Goal: Task Accomplishment & Management: Manage account settings

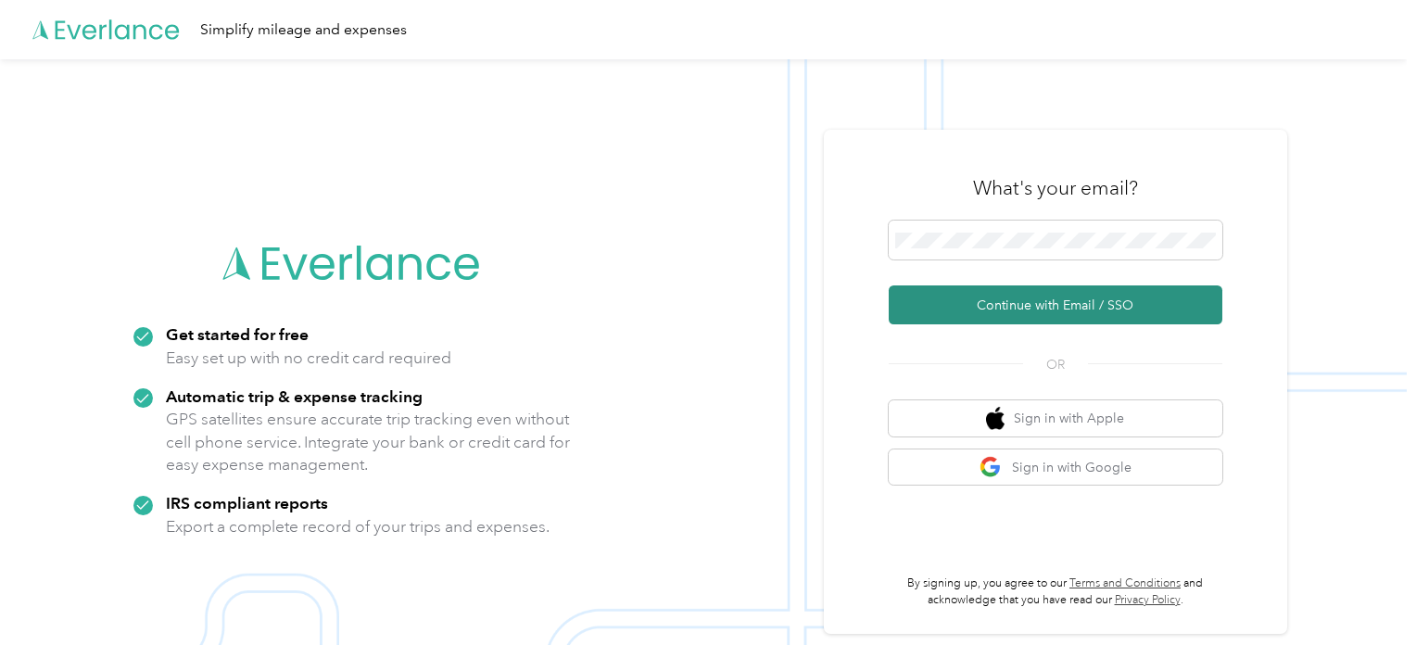
click at [1064, 309] on button "Continue with Email / SSO" at bounding box center [1056, 304] width 334 height 39
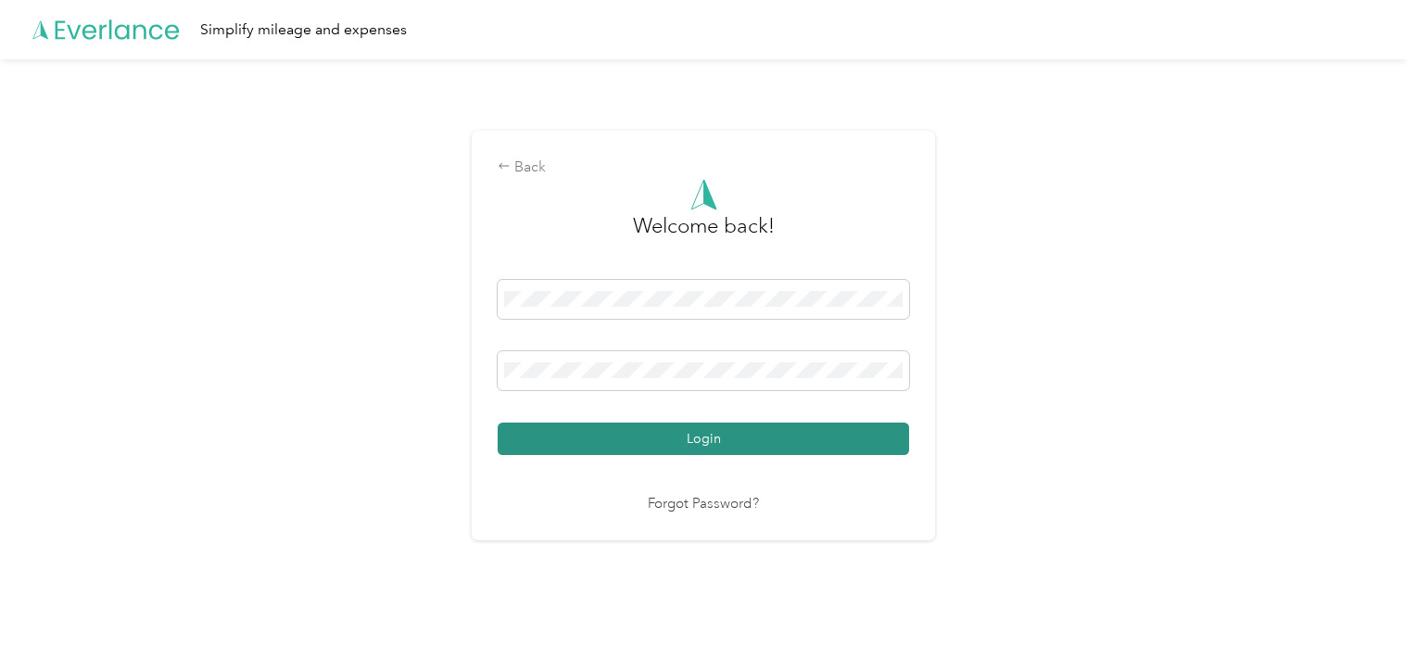
click at [699, 436] on button "Login" at bounding box center [703, 439] width 411 height 32
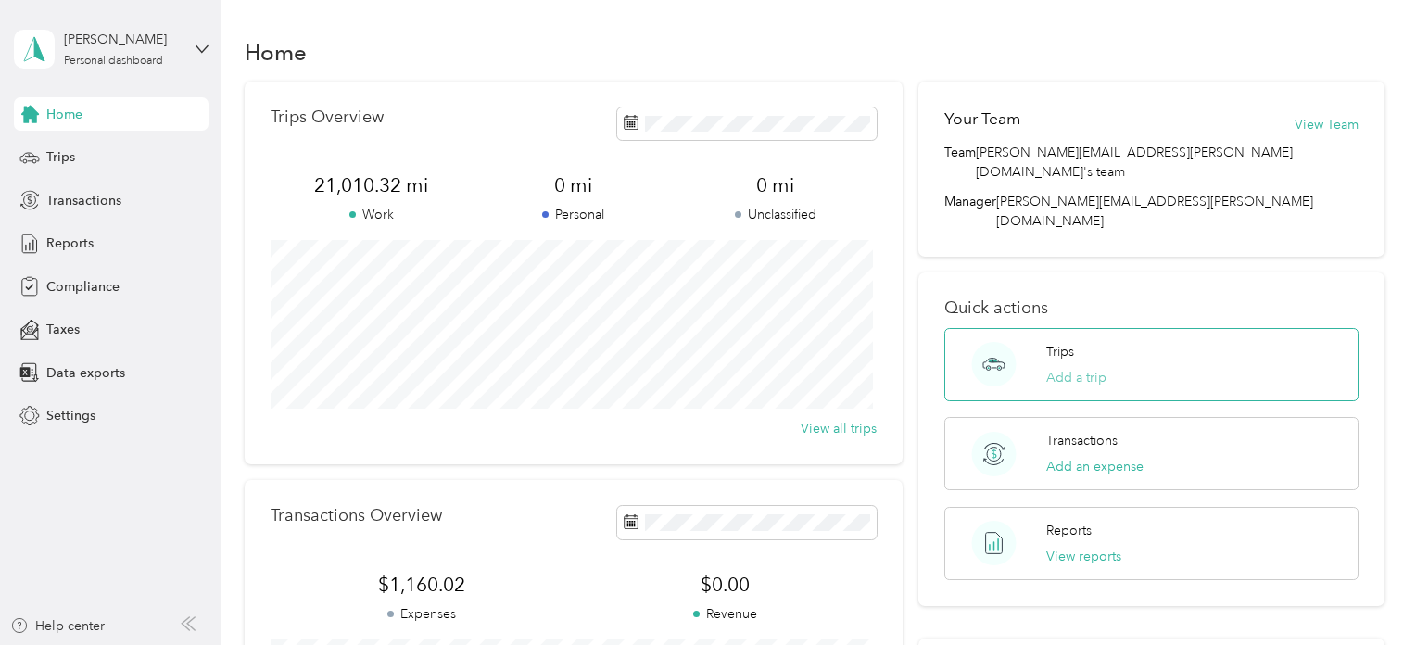
click at [1064, 368] on button "Add a trip" at bounding box center [1076, 377] width 60 height 19
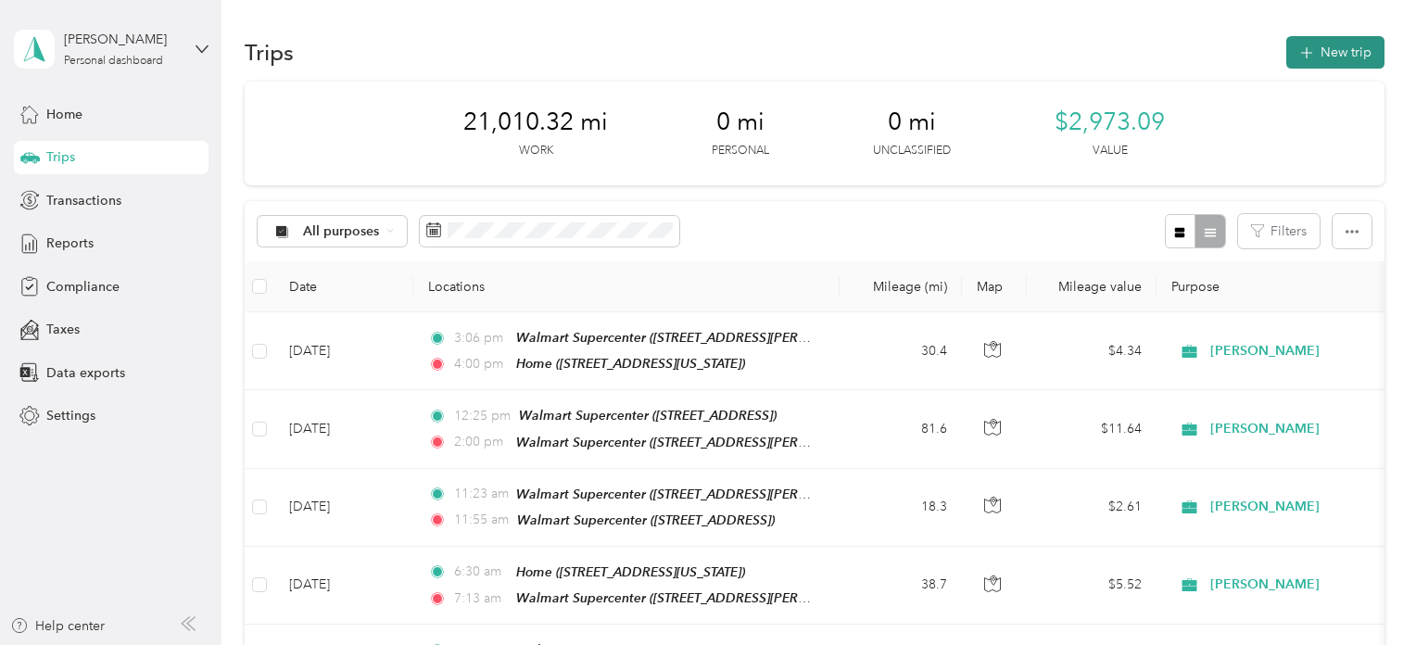
click at [1337, 47] on button "New trip" at bounding box center [1335, 52] width 98 height 32
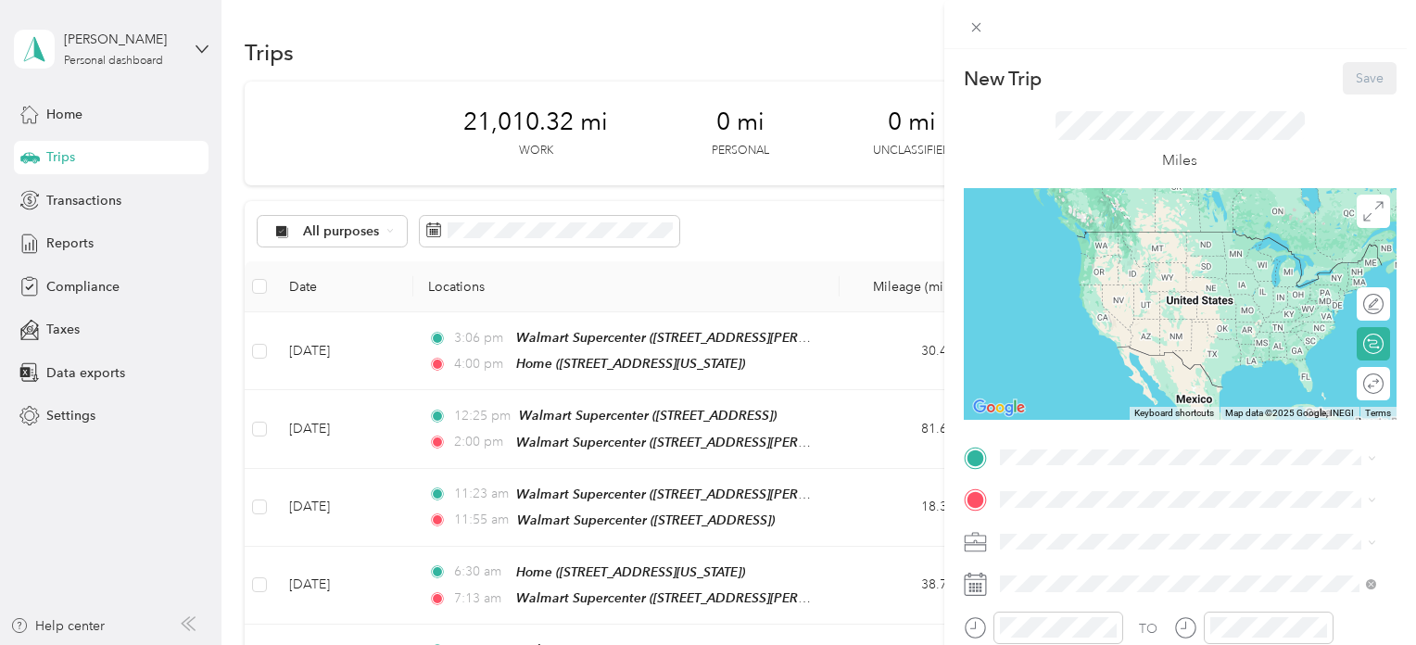
click at [1097, 254] on span "[STREET_ADDRESS][US_STATE]" at bounding box center [1126, 253] width 185 height 16
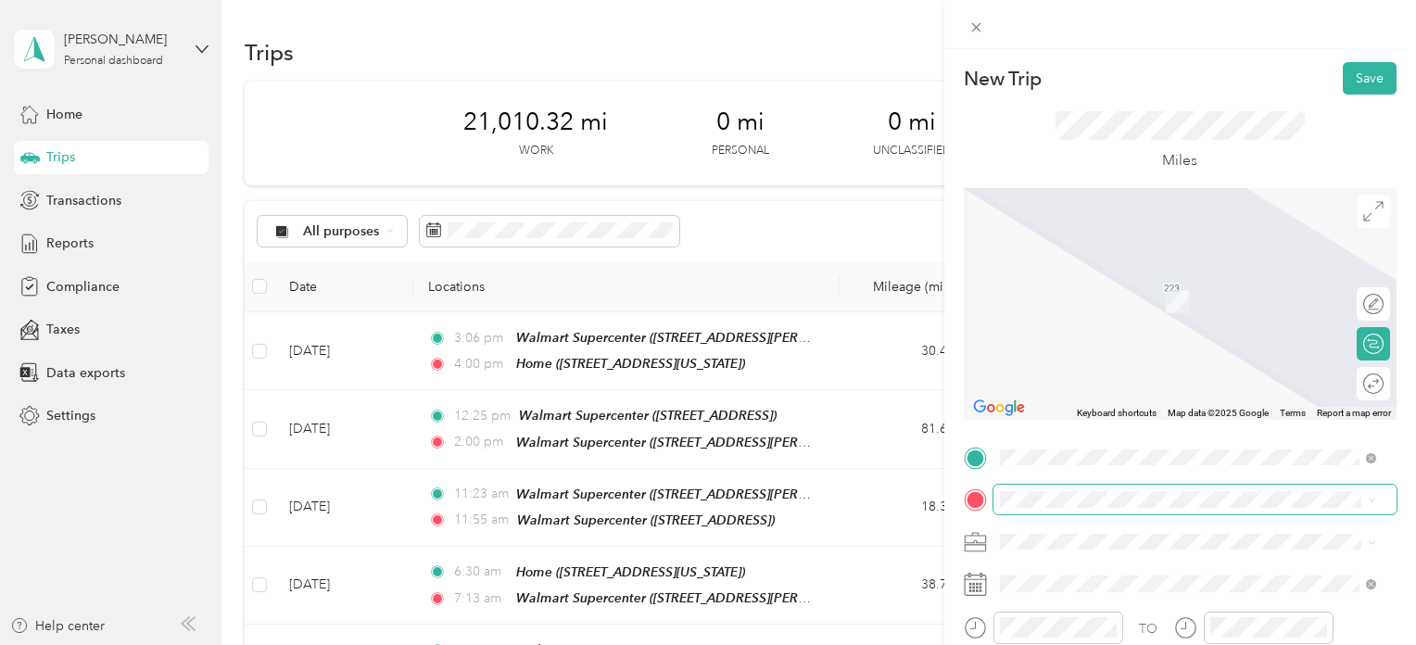
click at [1044, 489] on span at bounding box center [1194, 500] width 403 height 30
click at [1096, 381] on div "TEAM Walmart Supercenter [STREET_ADDRESS][PERSON_NAME]" at bounding box center [1187, 366] width 363 height 52
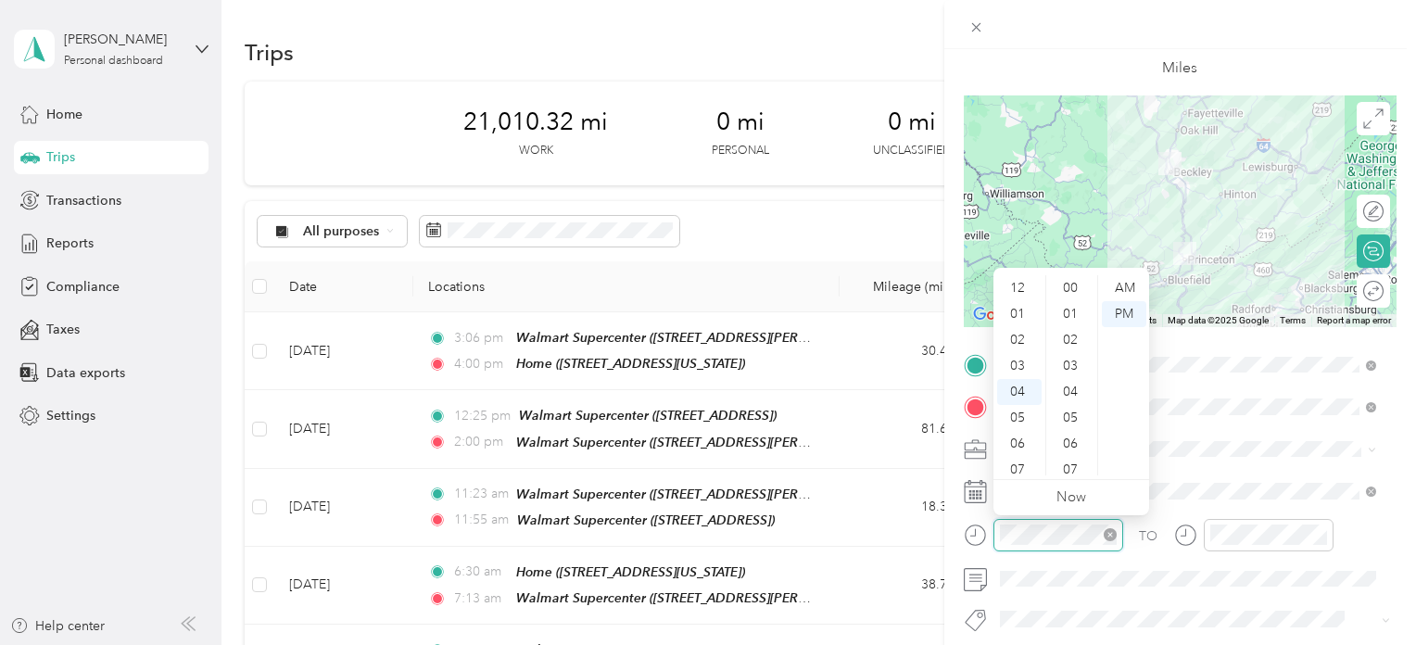
scroll to position [104, 0]
click at [968, 544] on div at bounding box center [1043, 535] width 159 height 32
click at [1020, 363] on div "07" at bounding box center [1019, 366] width 44 height 26
click at [1074, 284] on div "00" at bounding box center [1072, 288] width 44 height 26
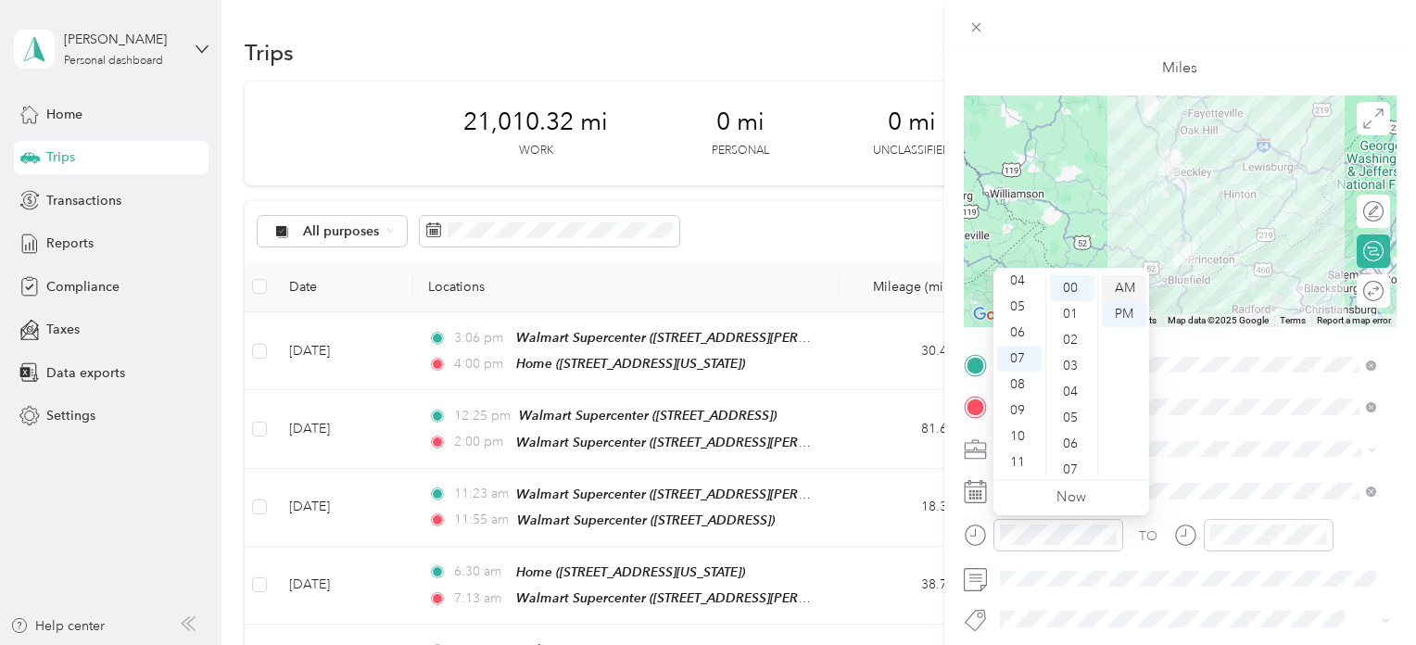
click at [1122, 292] on div "AM" at bounding box center [1124, 288] width 44 height 26
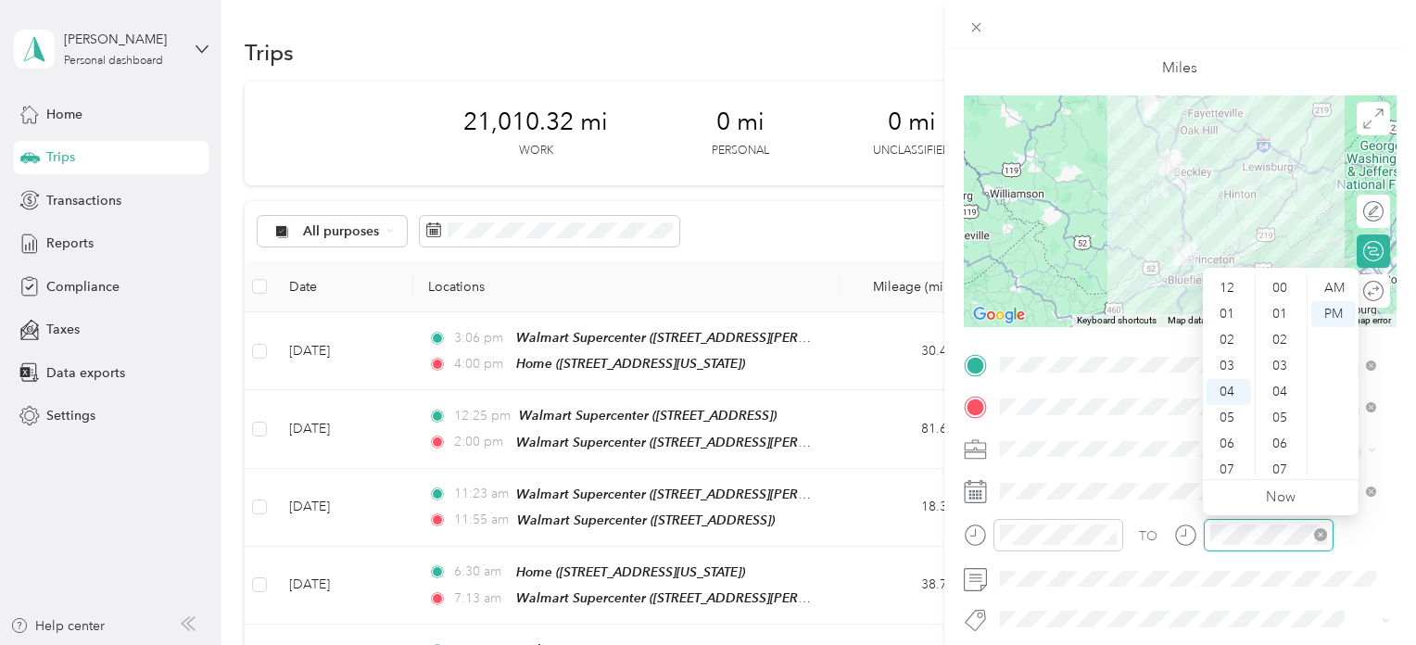
scroll to position [986, 0]
click at [1233, 365] on div "07" at bounding box center [1229, 366] width 44 height 26
click at [1279, 347] on div "51" at bounding box center [1281, 348] width 44 height 26
click at [1279, 347] on div "53" at bounding box center [1281, 342] width 44 height 26
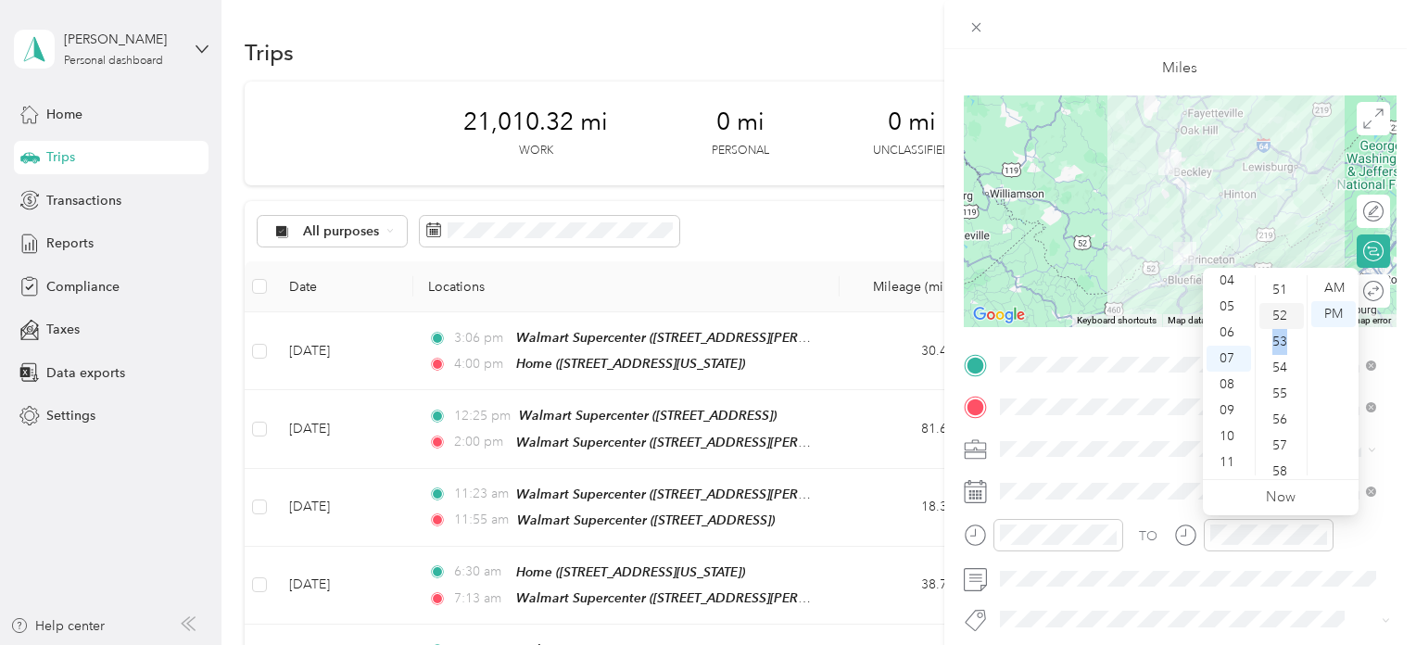
scroll to position [1357, 0]
click at [1338, 284] on div "AM" at bounding box center [1333, 288] width 44 height 26
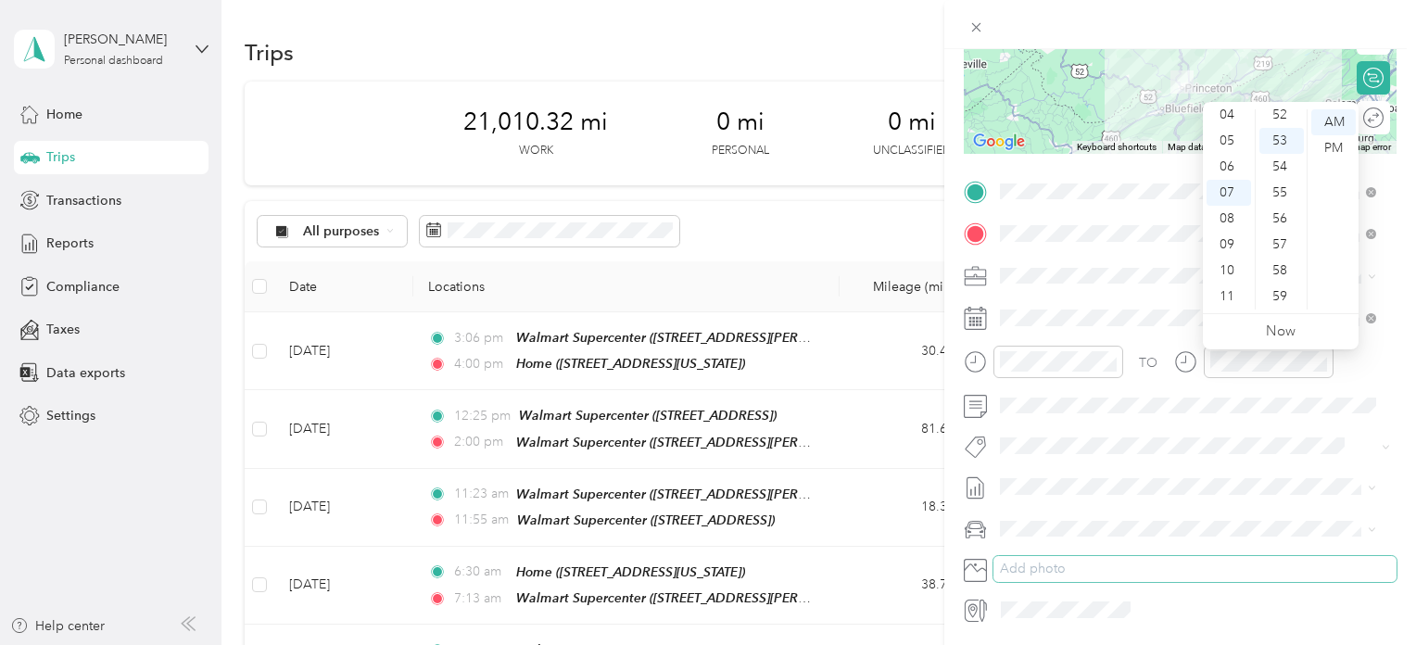
scroll to position [278, 0]
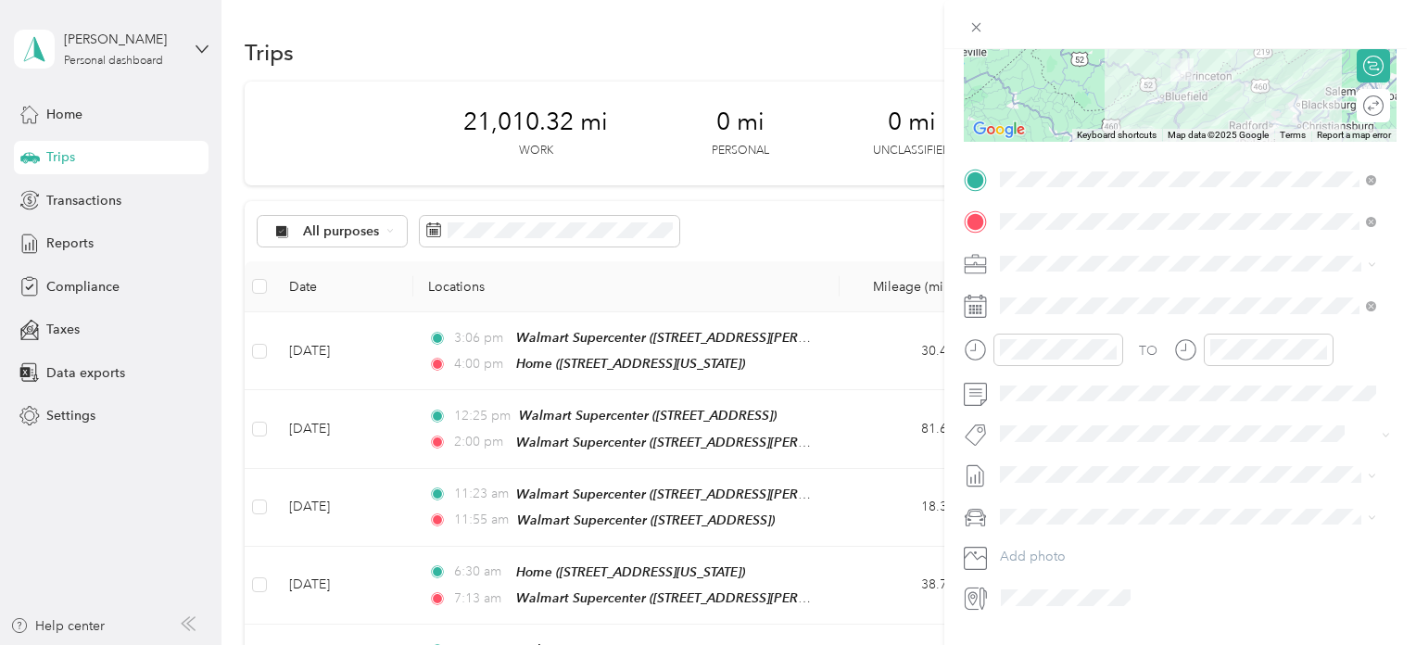
click at [1057, 524] on li "[DATE] - [DATE] Draft" at bounding box center [1187, 526] width 389 height 30
click at [1052, 541] on span "Chevrolet Trax" at bounding box center [1048, 549] width 85 height 16
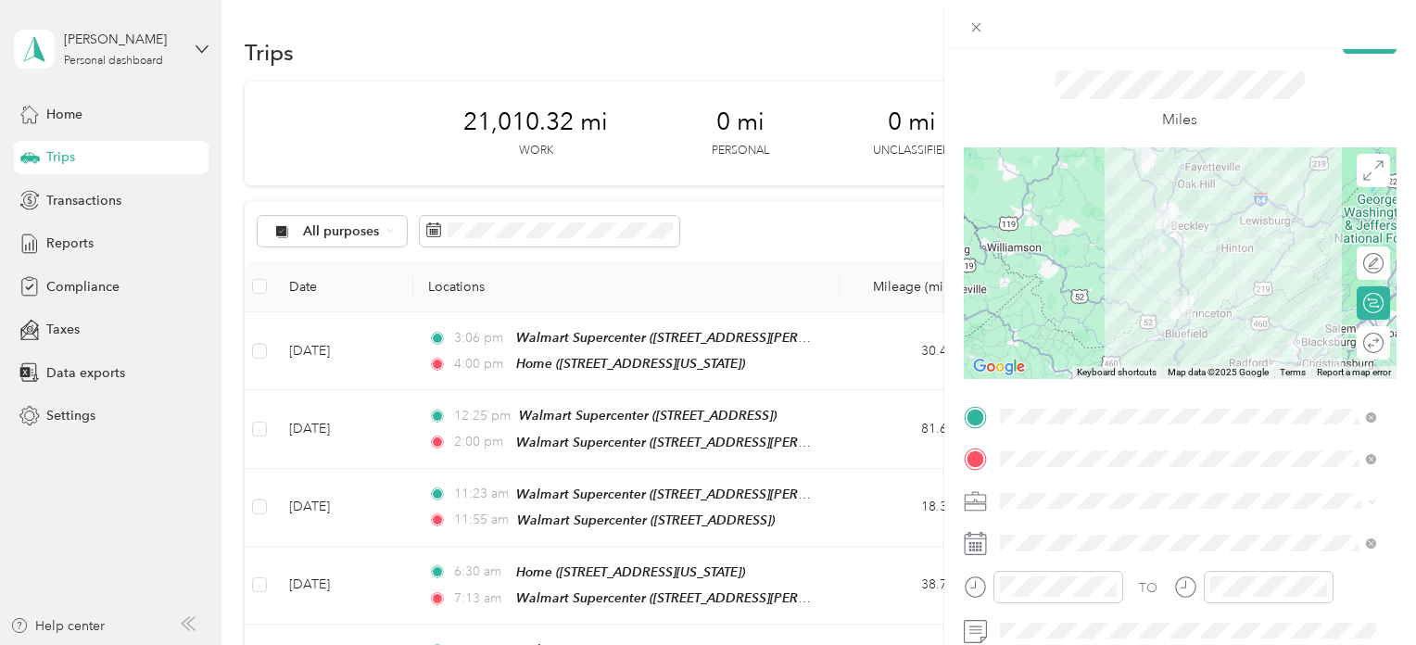
scroll to position [0, 0]
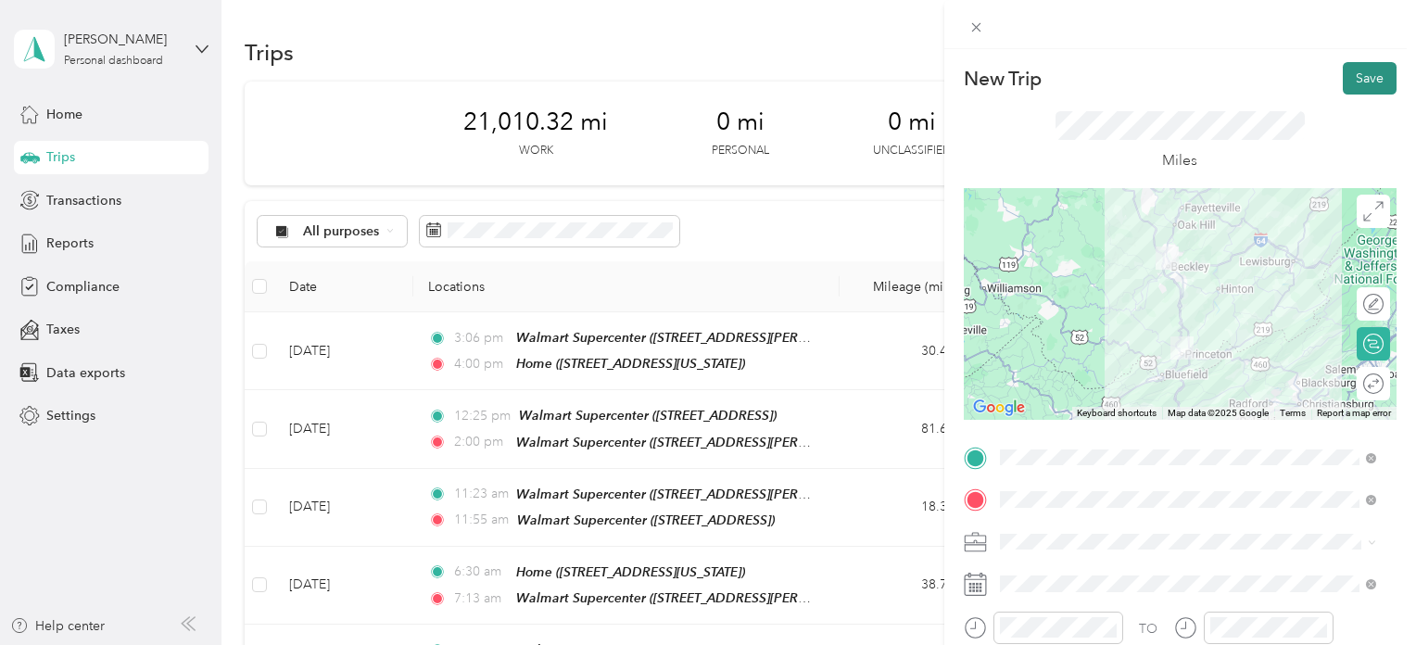
click at [1360, 73] on button "Save" at bounding box center [1370, 78] width 54 height 32
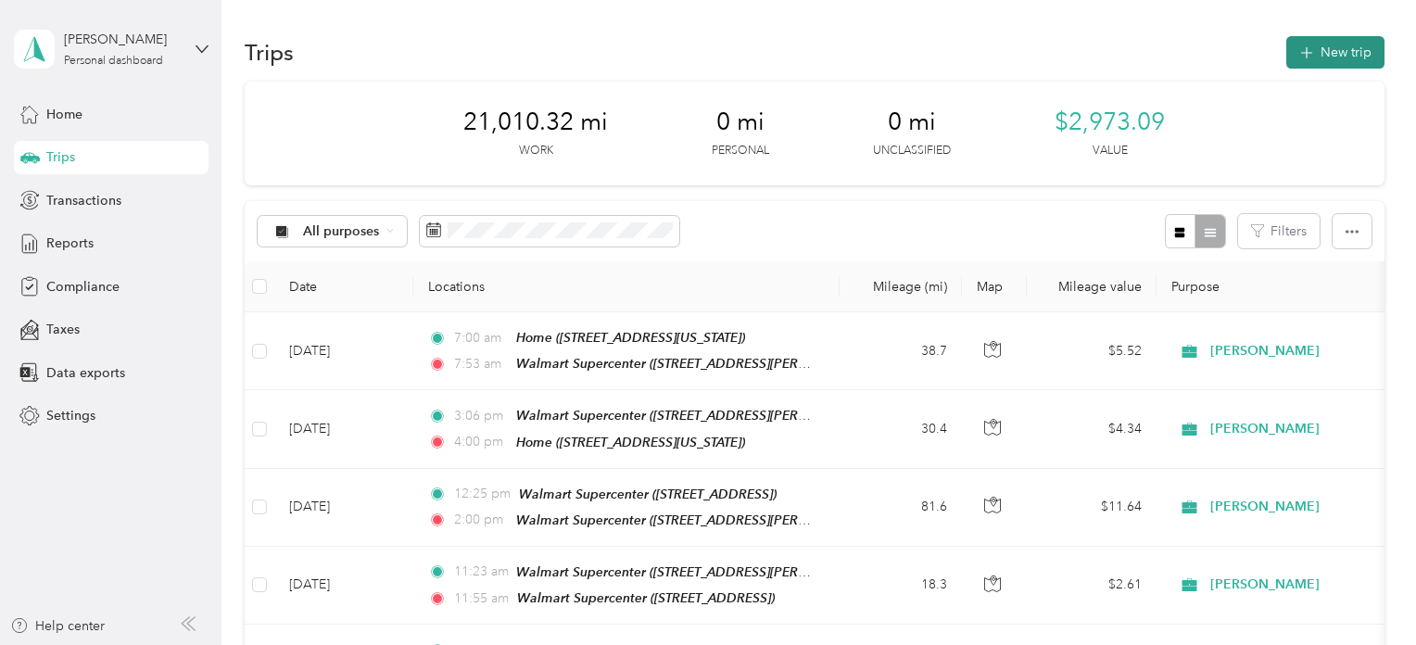
click at [1315, 56] on button "New trip" at bounding box center [1335, 52] width 98 height 32
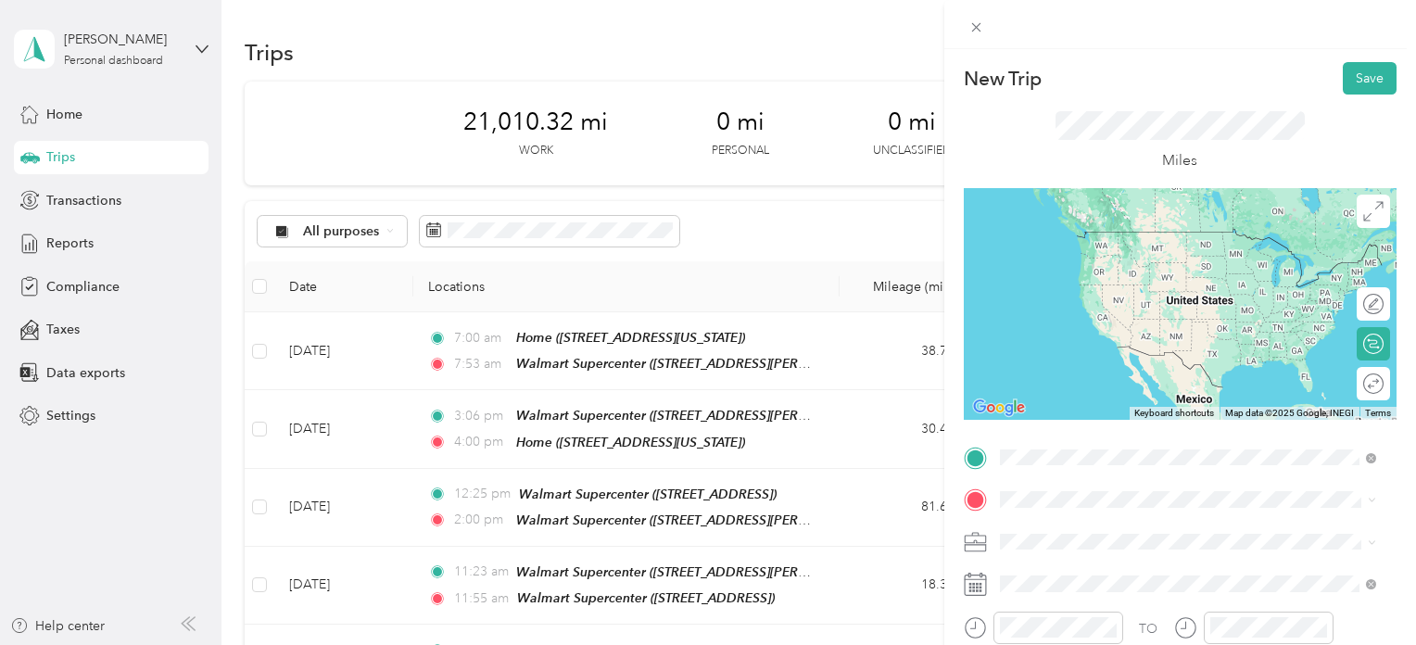
click at [1134, 336] on div "TEAM Walmart Supercenter [STREET_ADDRESS][PERSON_NAME]" at bounding box center [1144, 323] width 221 height 45
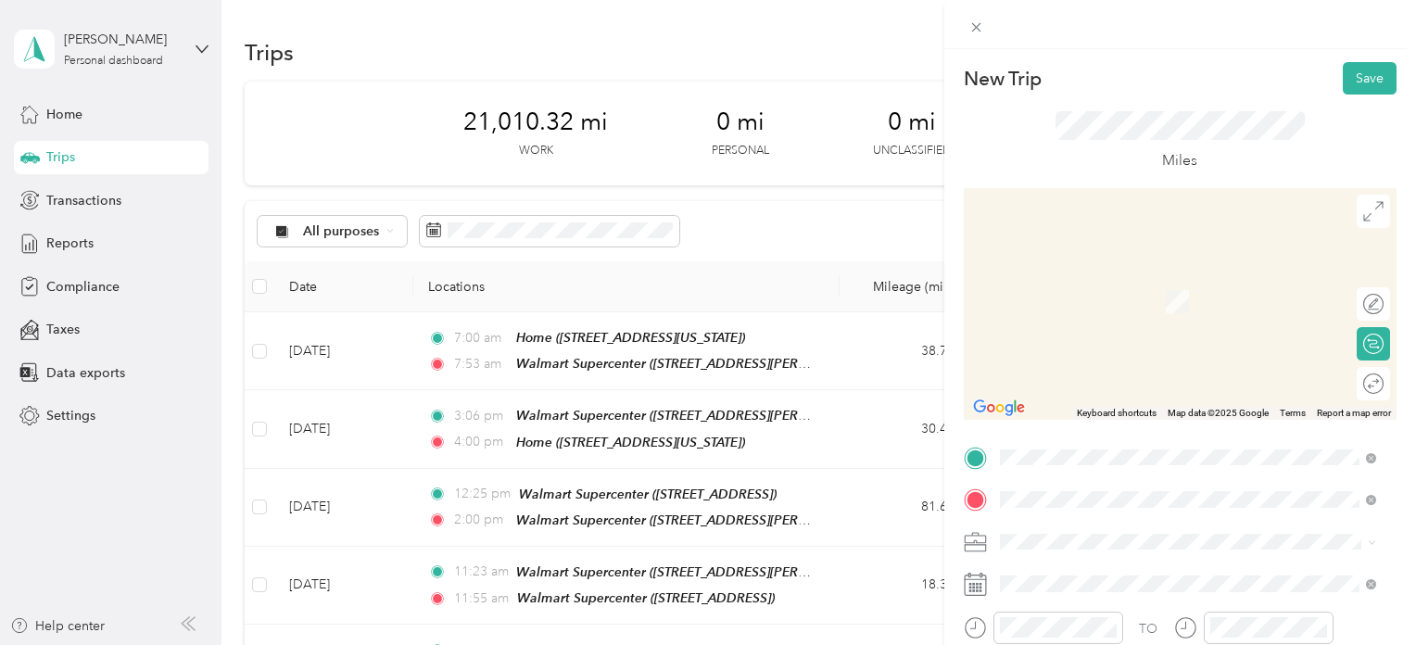
click at [1158, 310] on div "TEAM Walmart Supercenter [STREET_ADDRESS]" at bounding box center [1187, 295] width 363 height 52
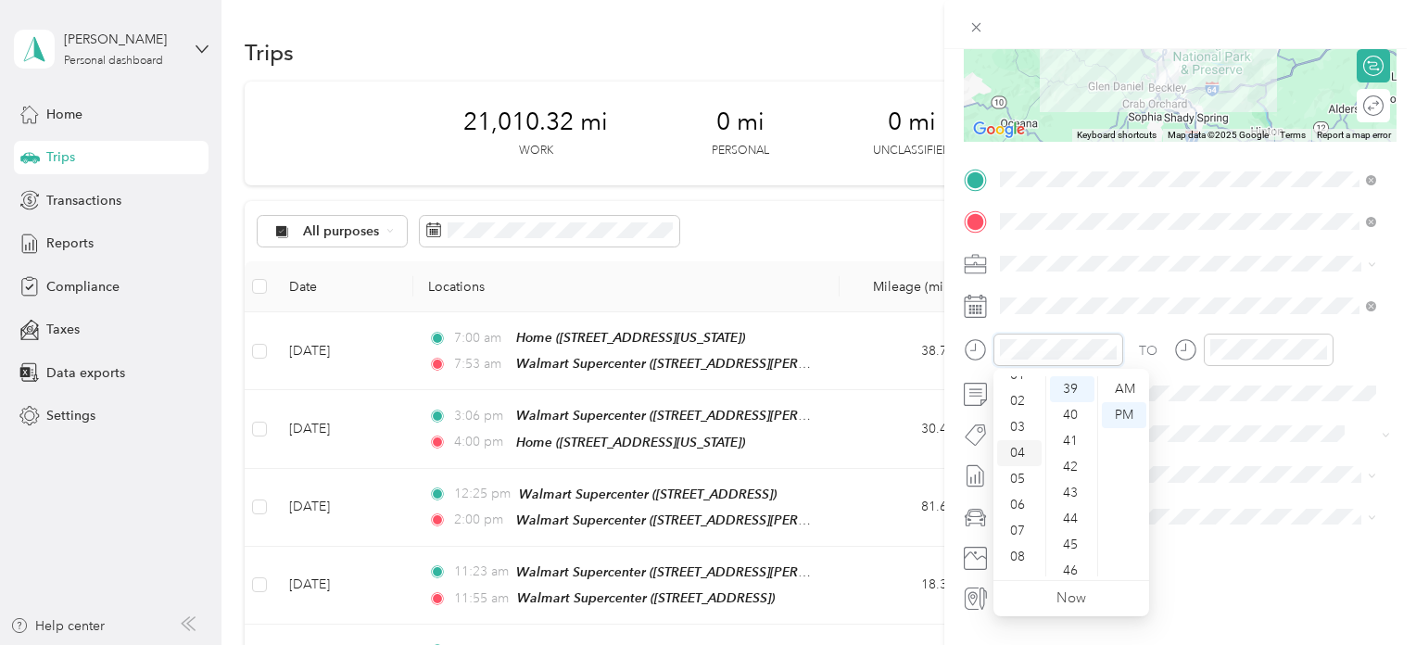
scroll to position [111, 0]
click at [1017, 535] on div "10" at bounding box center [1019, 537] width 44 height 26
click at [1063, 507] on div "11" at bounding box center [1072, 497] width 44 height 26
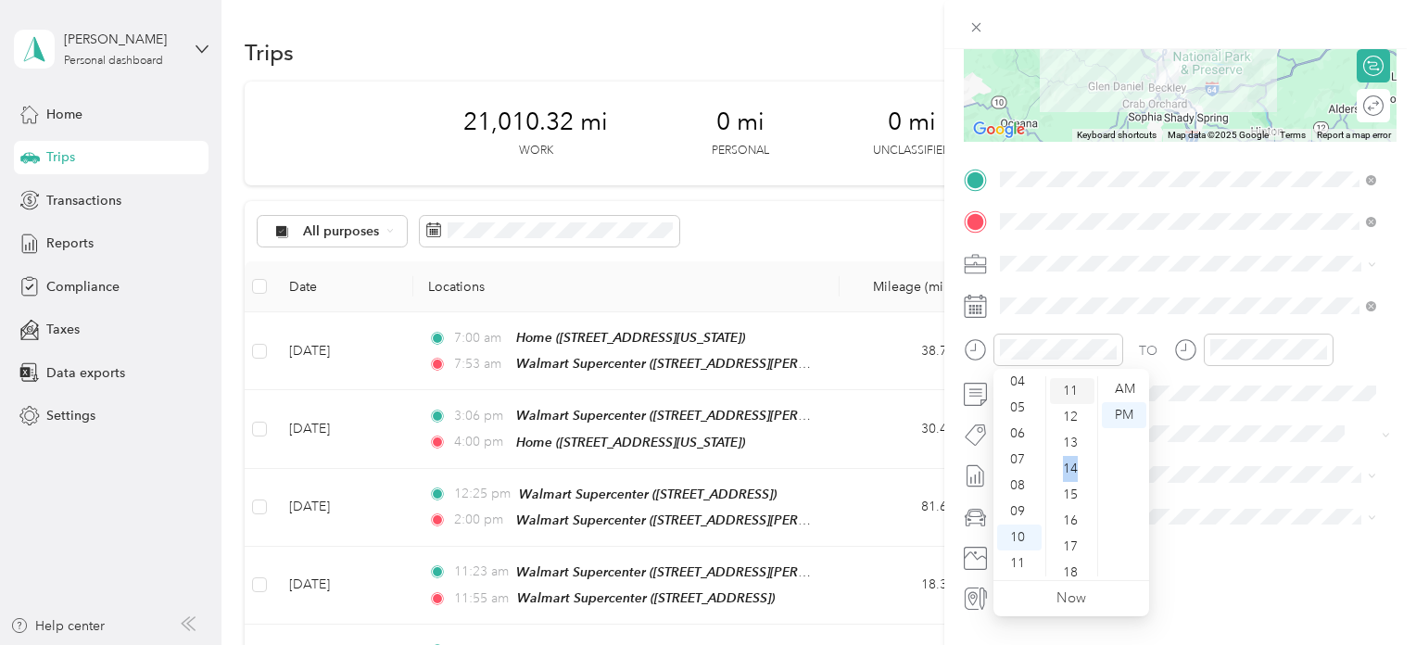
click at [1063, 507] on ul "00 01 02 03 04 05 06 07 08 09 10 11 12 13 14 15 16 17 18 19 20 21 22 23 24 25 2…" at bounding box center [1071, 476] width 52 height 200
click at [1068, 392] on div "11" at bounding box center [1072, 389] width 44 height 26
click at [1134, 392] on div "AM" at bounding box center [1124, 389] width 44 height 26
click at [1206, 346] on div at bounding box center [1269, 350] width 130 height 32
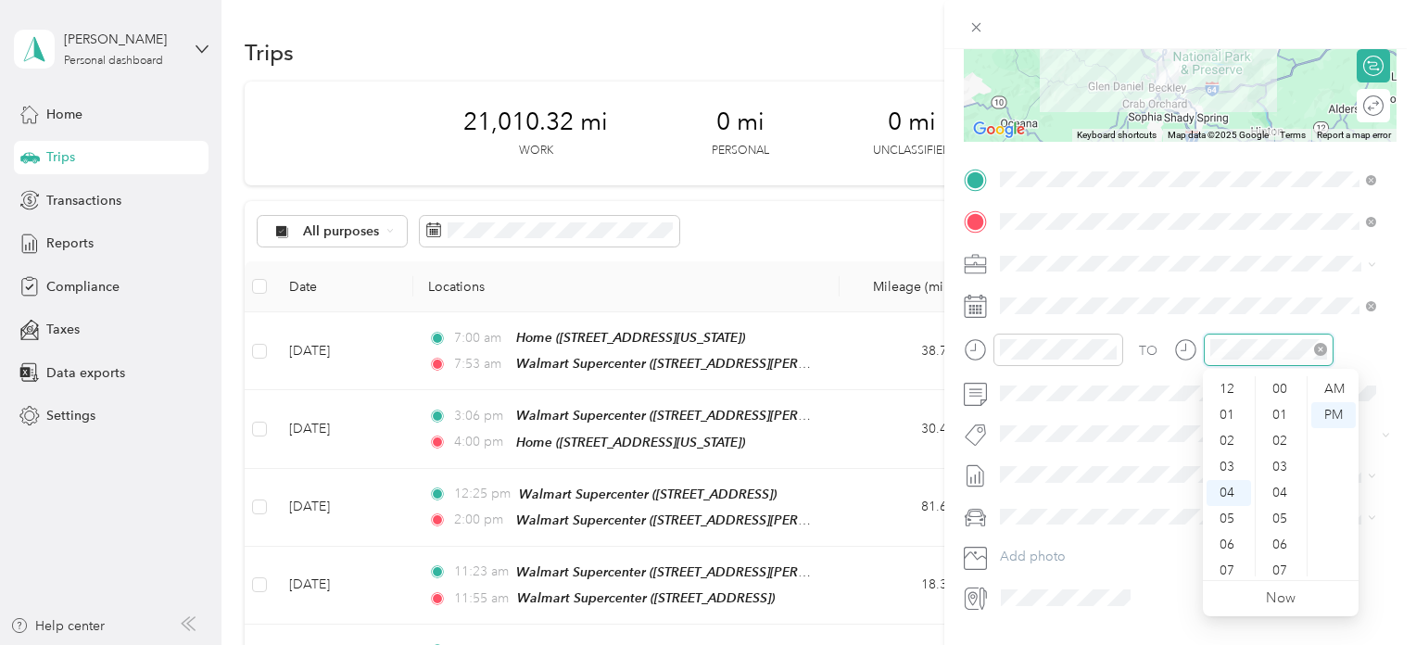
scroll to position [1012, 0]
click at [1229, 540] on div "10" at bounding box center [1229, 545] width 44 height 26
click at [1283, 381] on div "39" at bounding box center [1281, 389] width 44 height 26
click at [1334, 385] on div "AM" at bounding box center [1333, 389] width 44 height 26
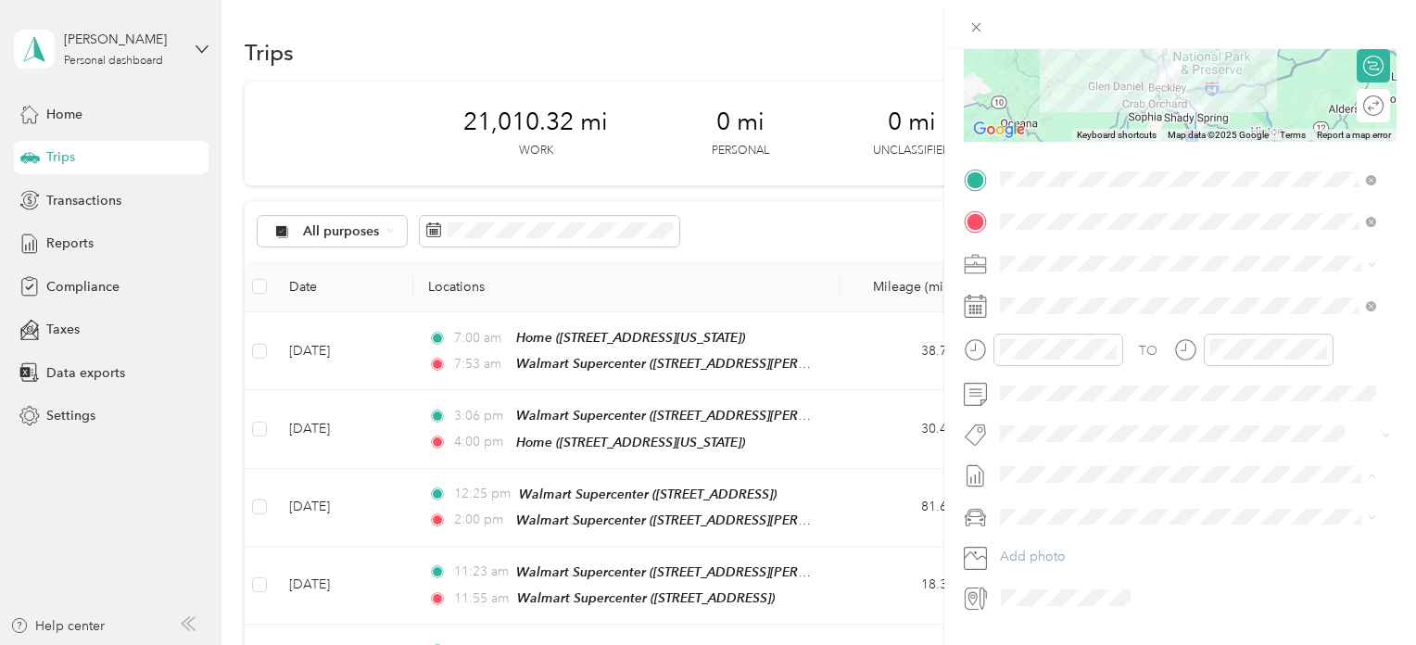
click at [1049, 535] on span "[DATE] - [DATE]" at bounding box center [1046, 534] width 93 height 19
click at [1081, 548] on div "Chevrolet Trax" at bounding box center [1187, 548] width 363 height 19
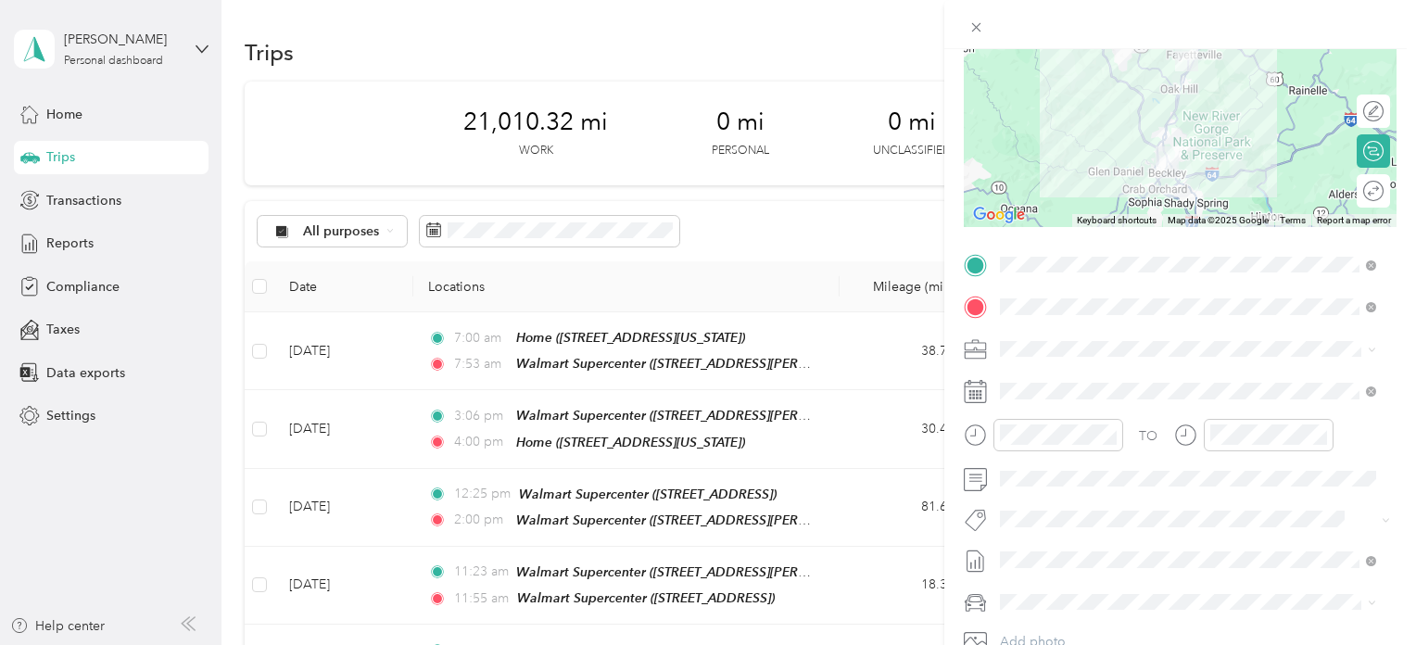
scroll to position [0, 0]
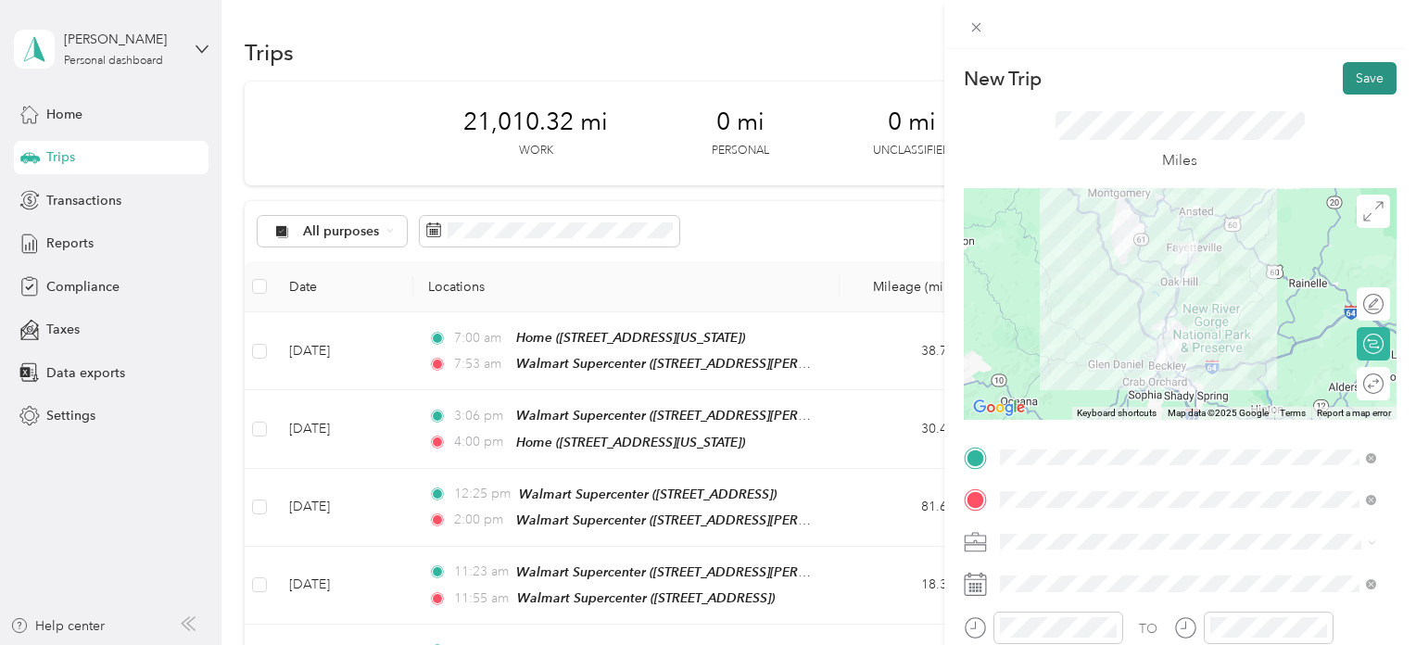
click at [1367, 69] on button "Save" at bounding box center [1370, 78] width 54 height 32
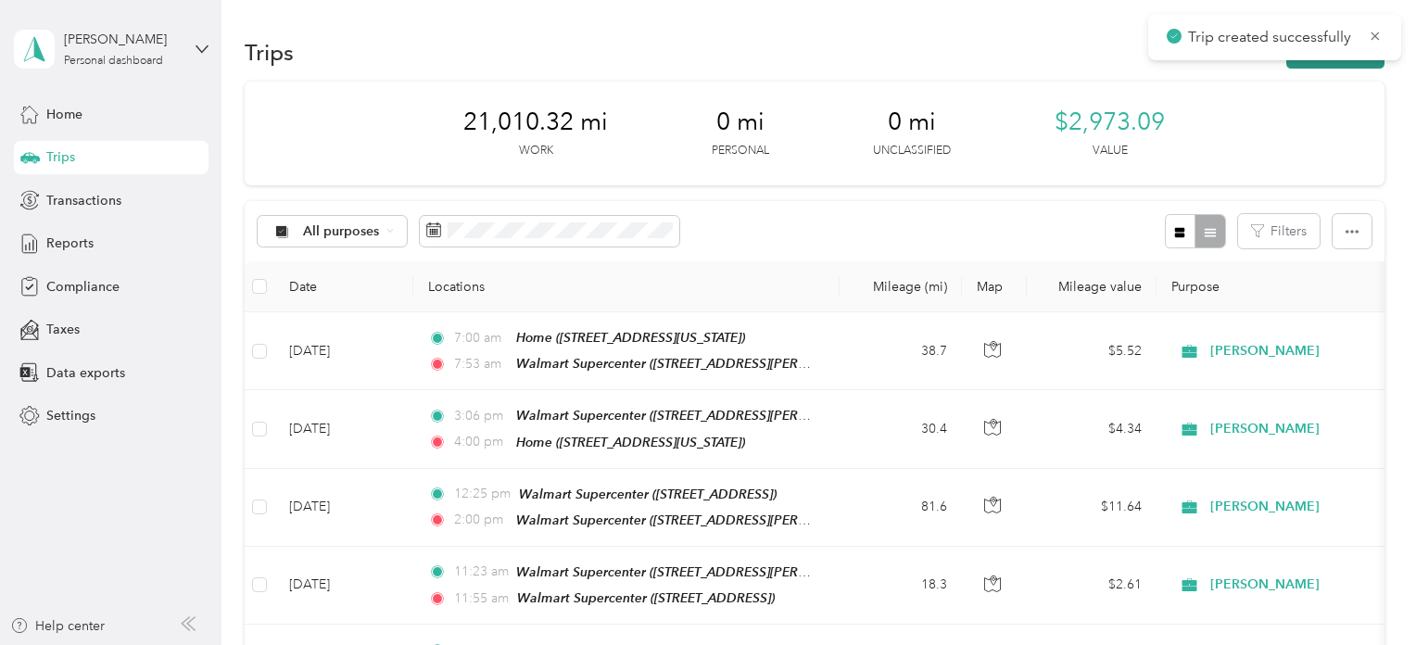
click at [1336, 66] on button "New trip" at bounding box center [1335, 52] width 98 height 32
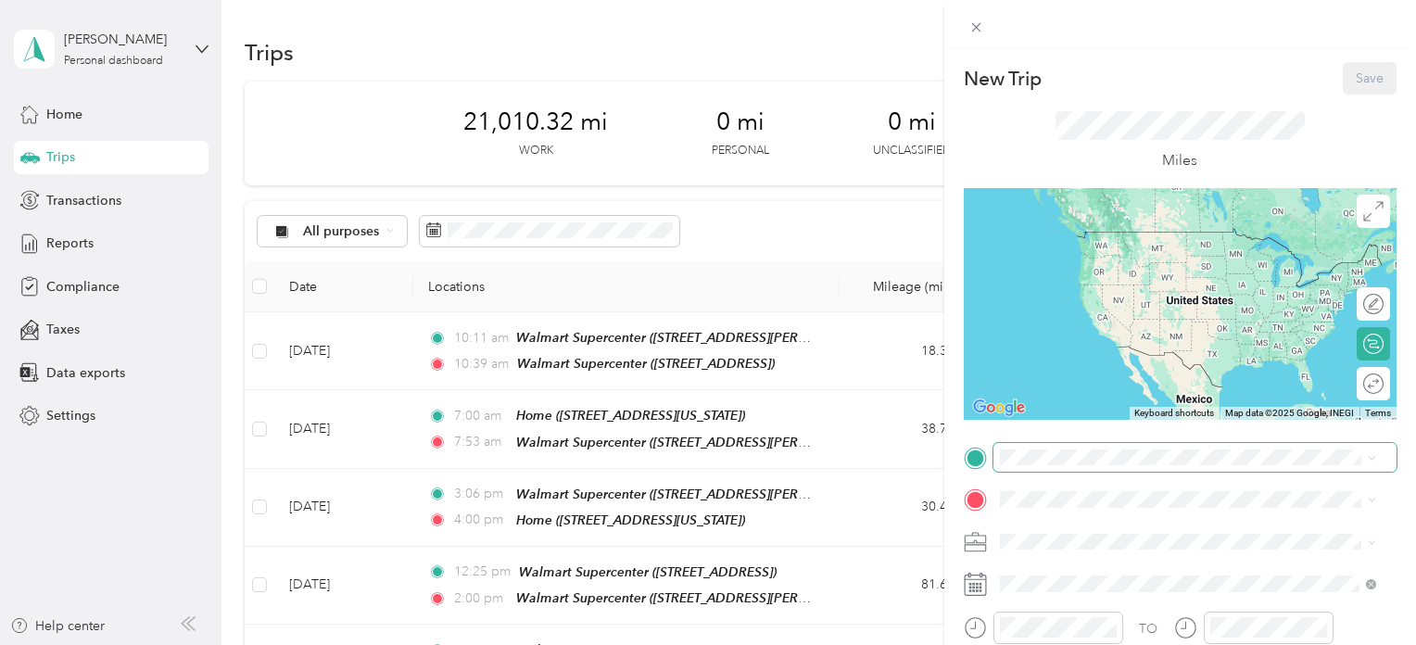
click at [1027, 466] on span at bounding box center [1194, 458] width 403 height 30
click at [1160, 266] on div "TEAM Walmart Supercenter [STREET_ADDRESS]" at bounding box center [1130, 243] width 192 height 45
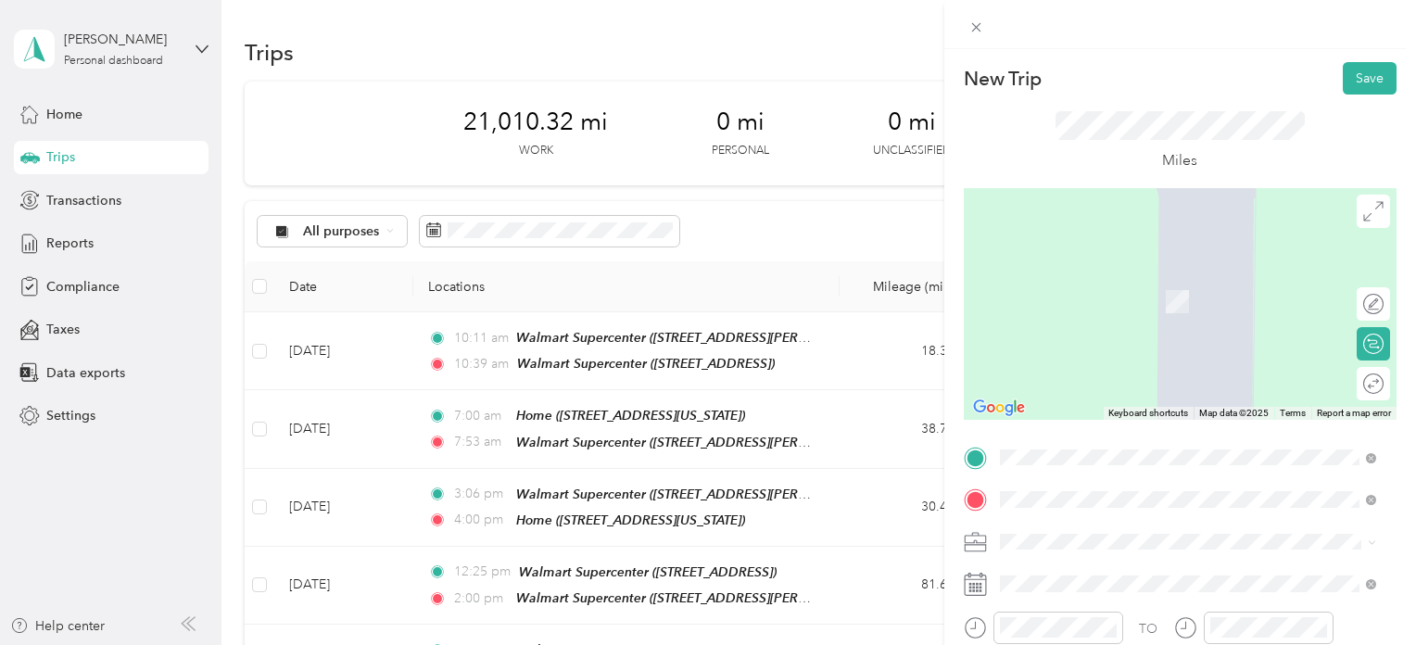
click at [1116, 320] on span "[STREET_ADDRESS][PERSON_NAME]" at bounding box center [1144, 328] width 221 height 16
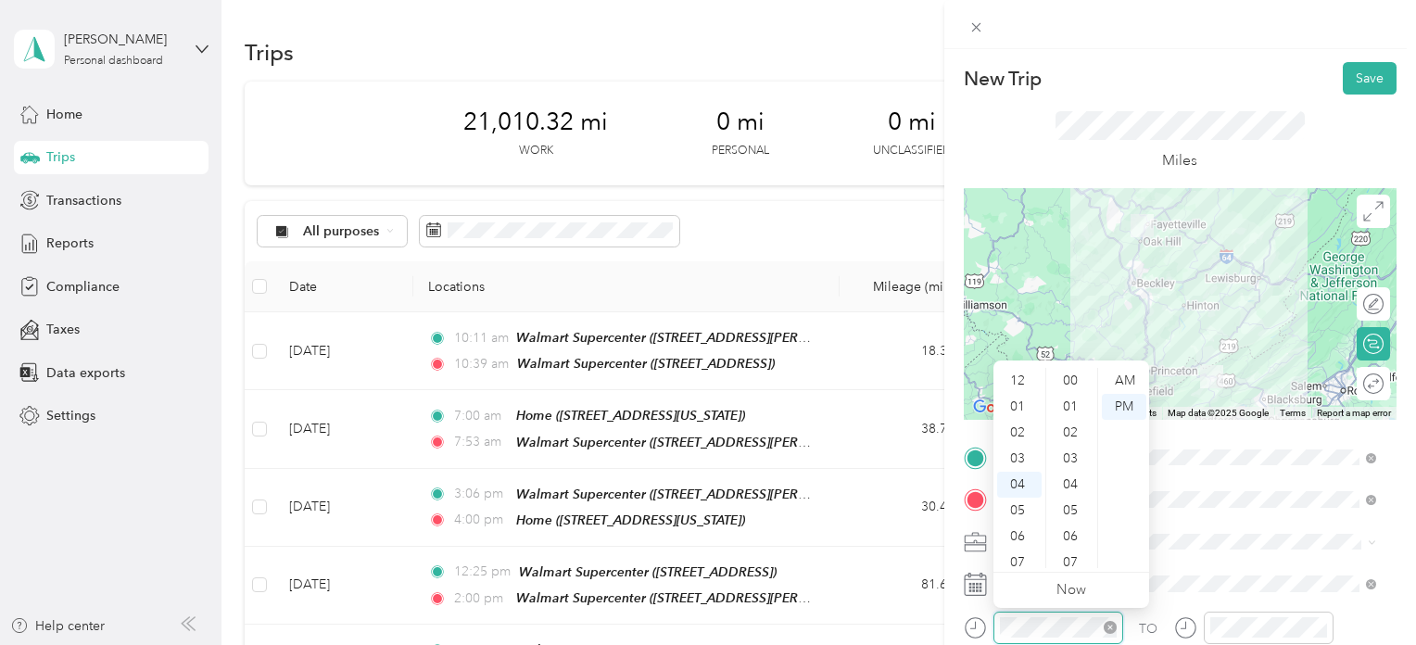
scroll to position [1038, 0]
click at [1012, 555] on div "11" at bounding box center [1019, 563] width 44 height 26
click at [1070, 462] on div "29" at bounding box center [1072, 466] width 44 height 26
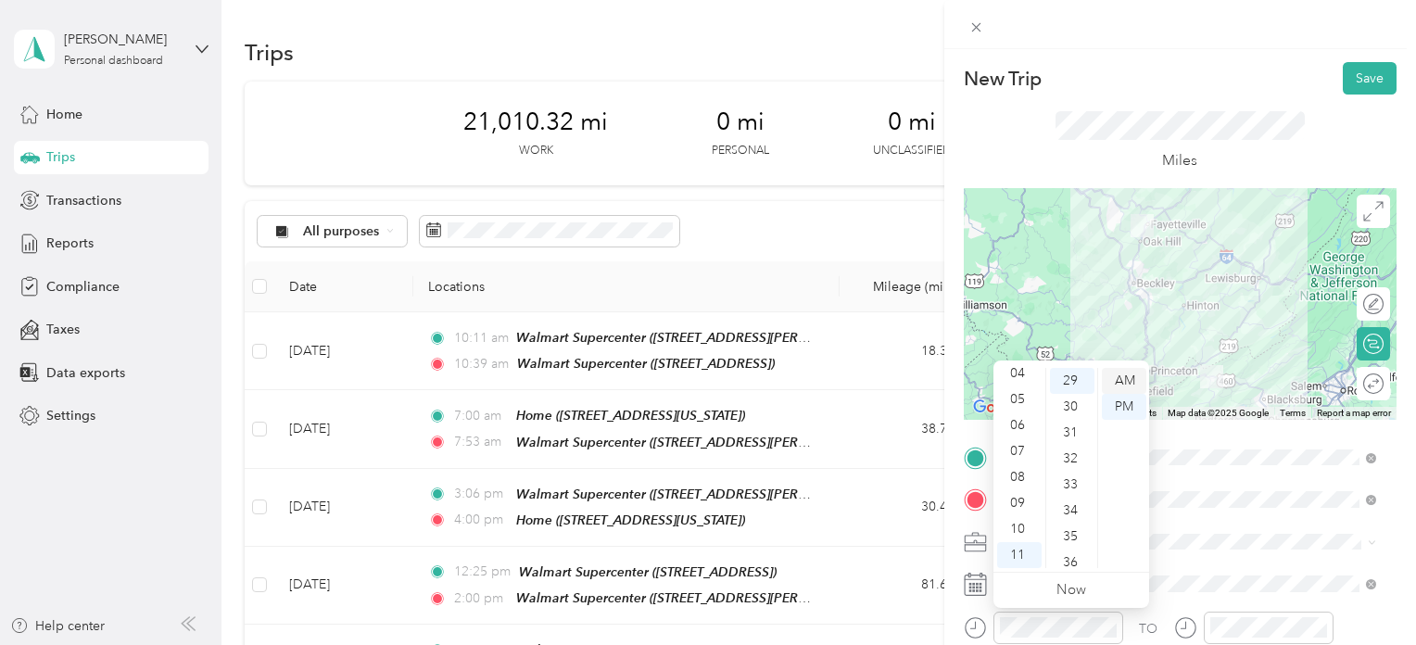
click at [1128, 375] on div "AM" at bounding box center [1124, 381] width 44 height 26
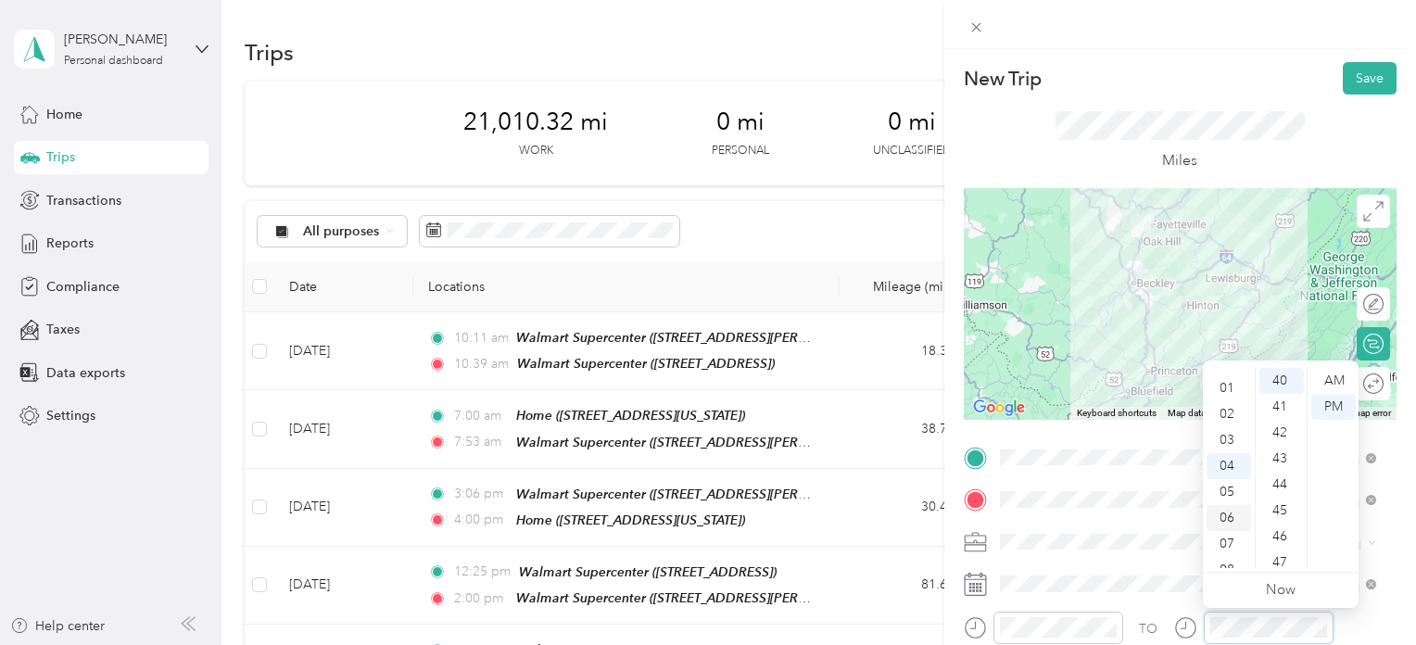
scroll to position [0, 0]
click at [1227, 380] on div "12" at bounding box center [1229, 381] width 44 height 26
click at [1282, 525] on div "58" at bounding box center [1281, 529] width 44 height 26
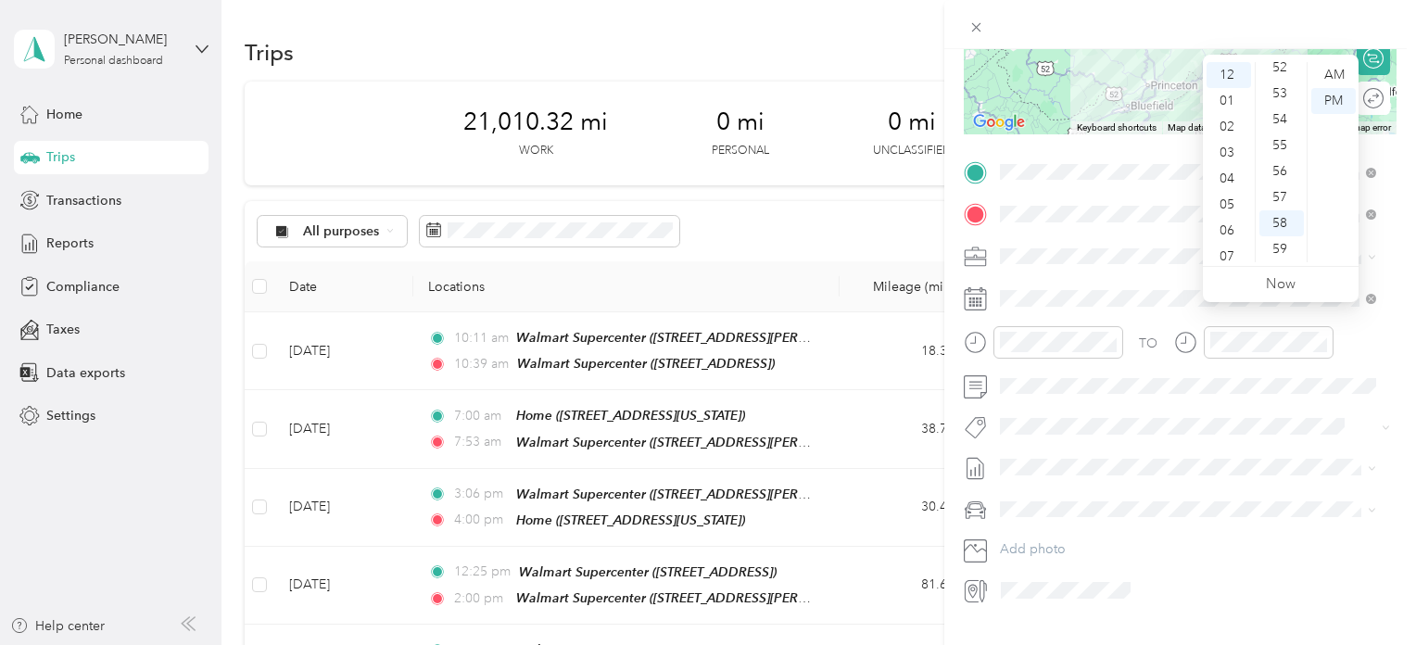
scroll to position [326, 0]
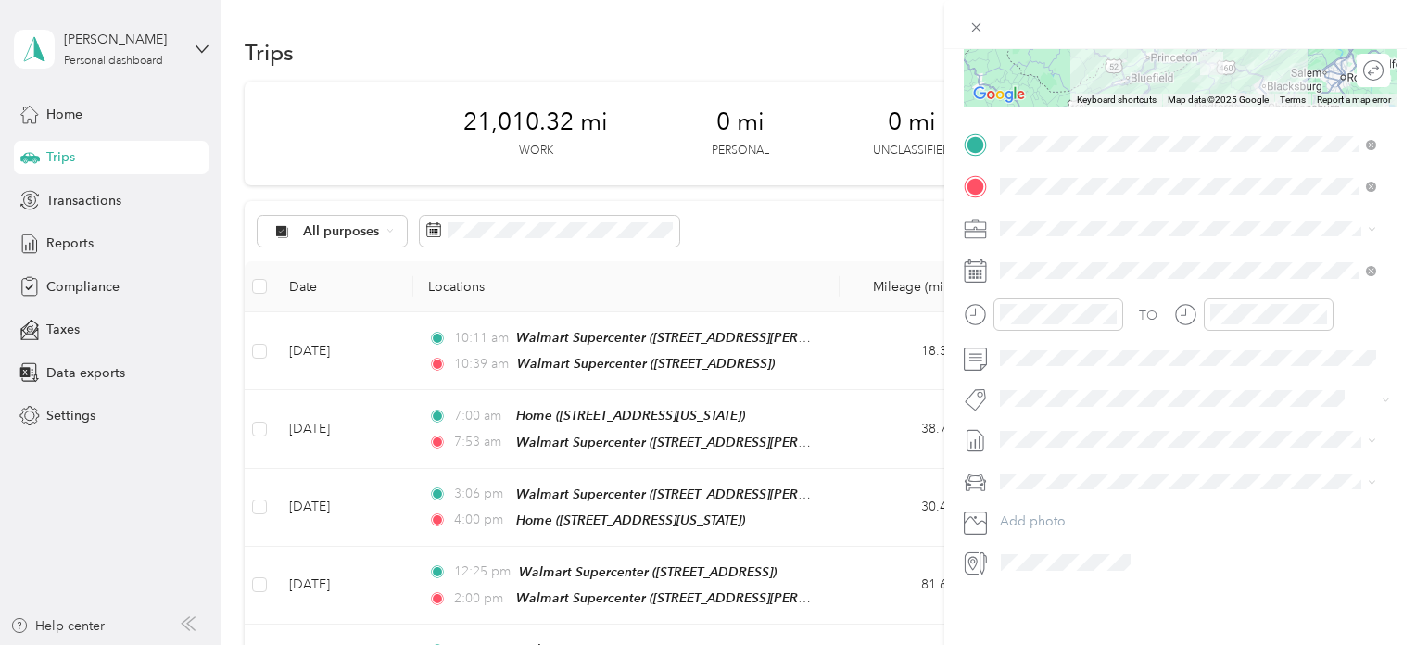
click at [1042, 482] on span "[DATE] - [DATE]" at bounding box center [1046, 486] width 93 height 19
click at [1068, 496] on span "Chevrolet Trax" at bounding box center [1048, 495] width 85 height 16
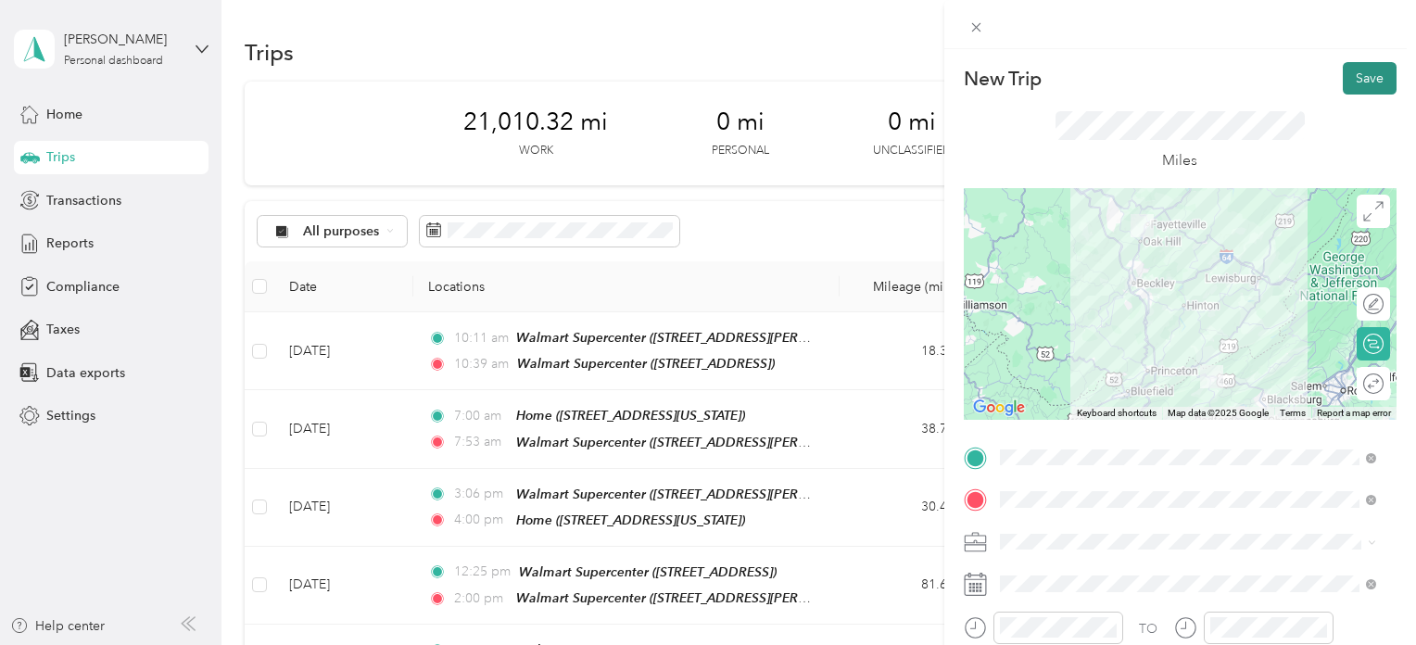
click at [1361, 82] on button "Save" at bounding box center [1370, 78] width 54 height 32
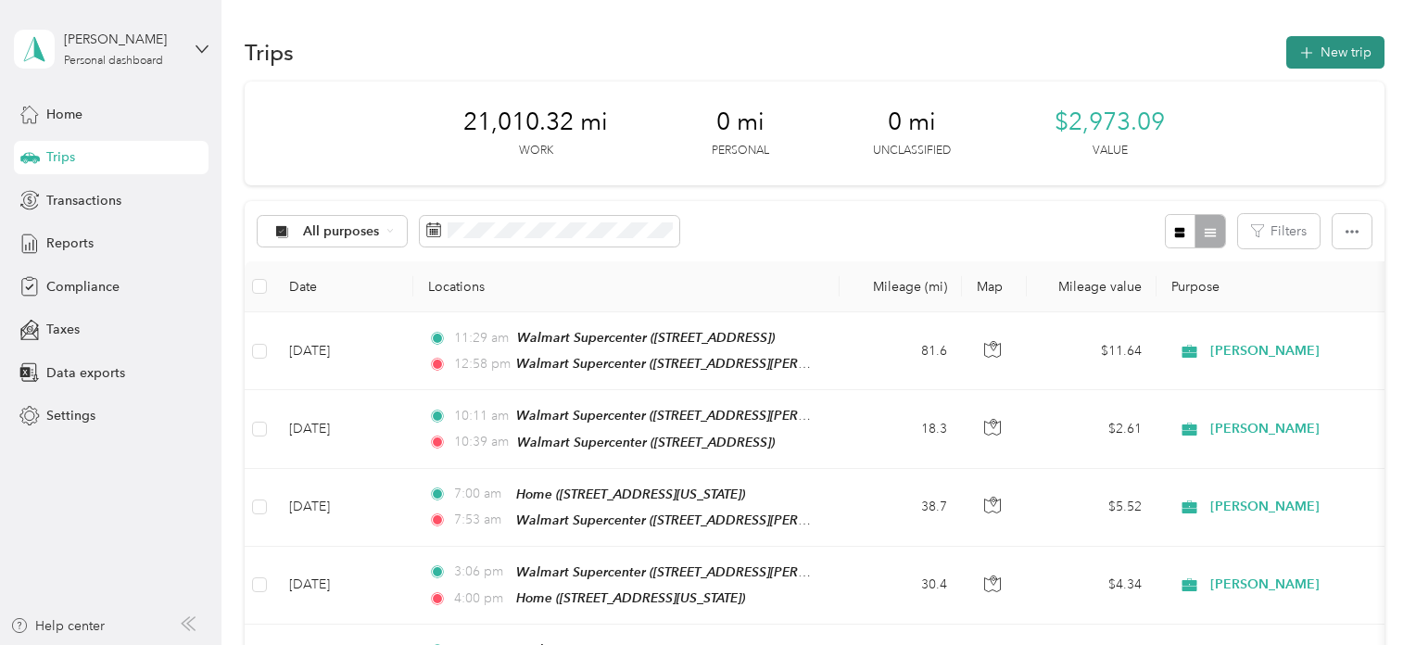
click at [1321, 51] on button "New trip" at bounding box center [1335, 52] width 98 height 32
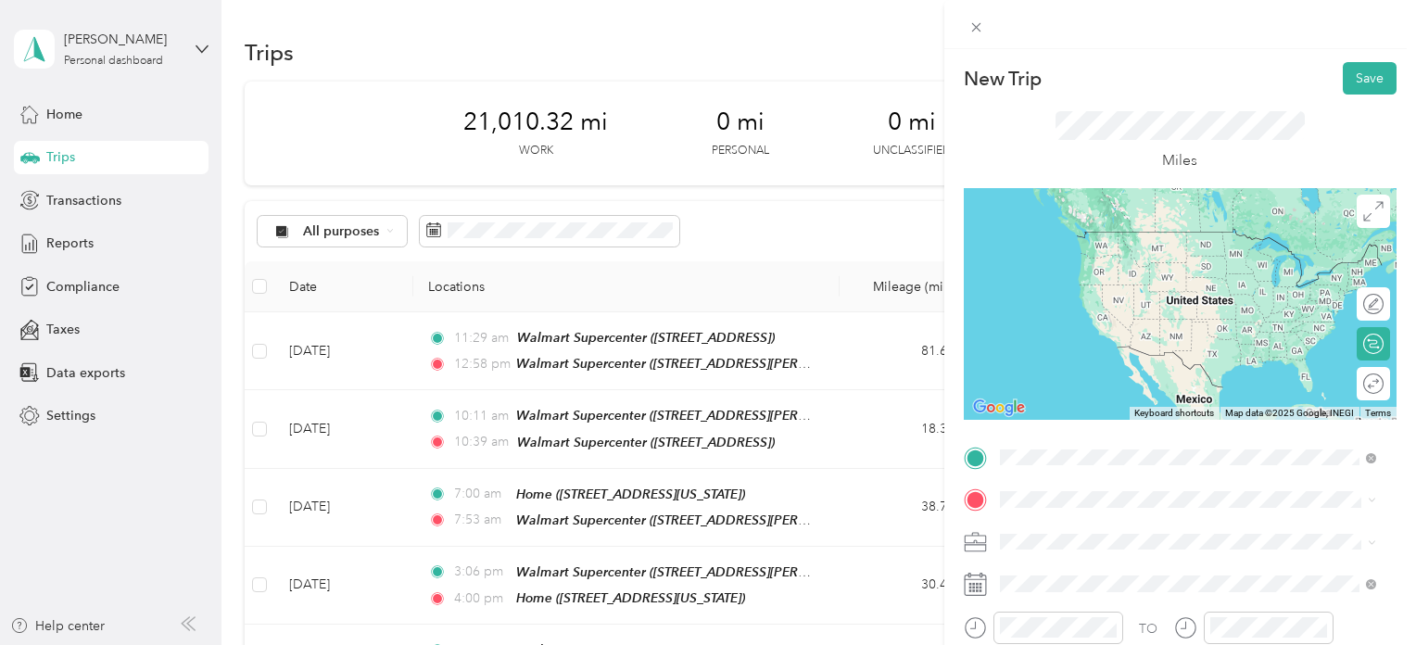
click at [1146, 258] on span "[STREET_ADDRESS][PERSON_NAME]" at bounding box center [1144, 266] width 221 height 16
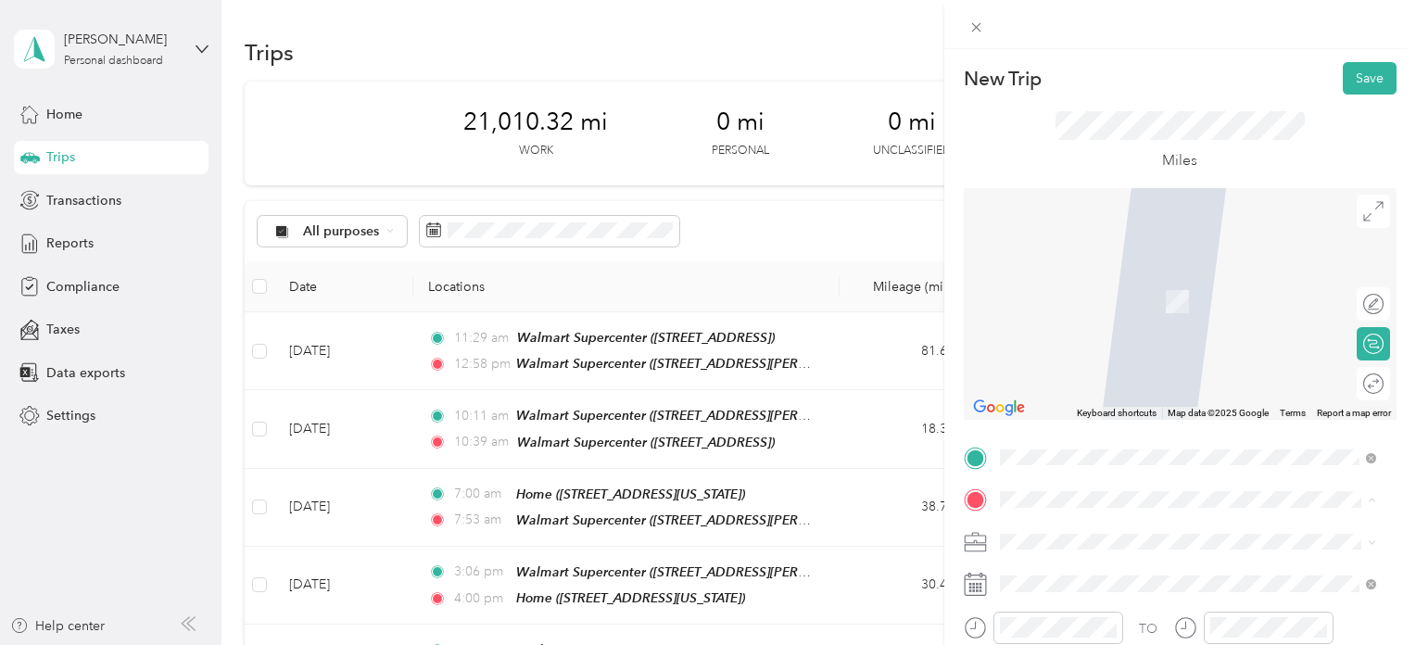
click at [1112, 302] on div "Home [STREET_ADDRESS][US_STATE]" at bounding box center [1126, 291] width 185 height 39
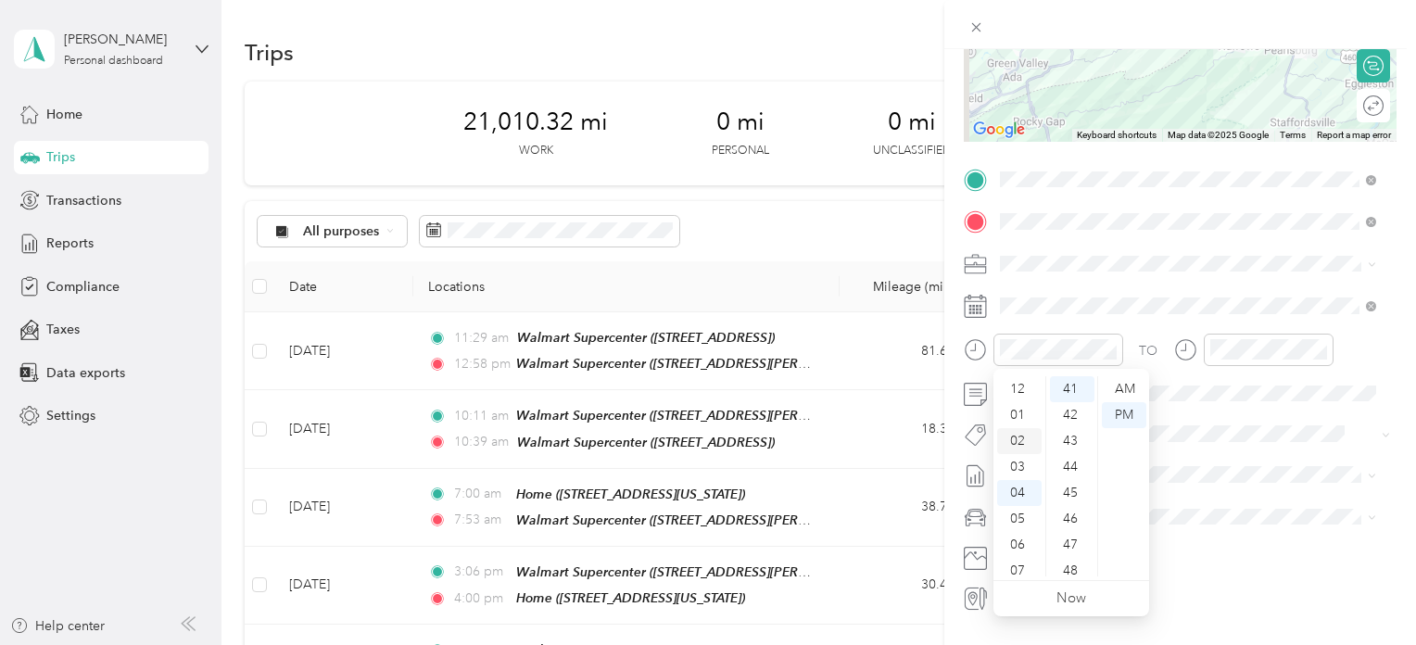
click at [1017, 442] on div "02" at bounding box center [1019, 441] width 44 height 26
drag, startPoint x: 1071, startPoint y: 570, endPoint x: 1108, endPoint y: 546, distance: 44.2
click at [1071, 570] on div "48" at bounding box center [1072, 571] width 44 height 26
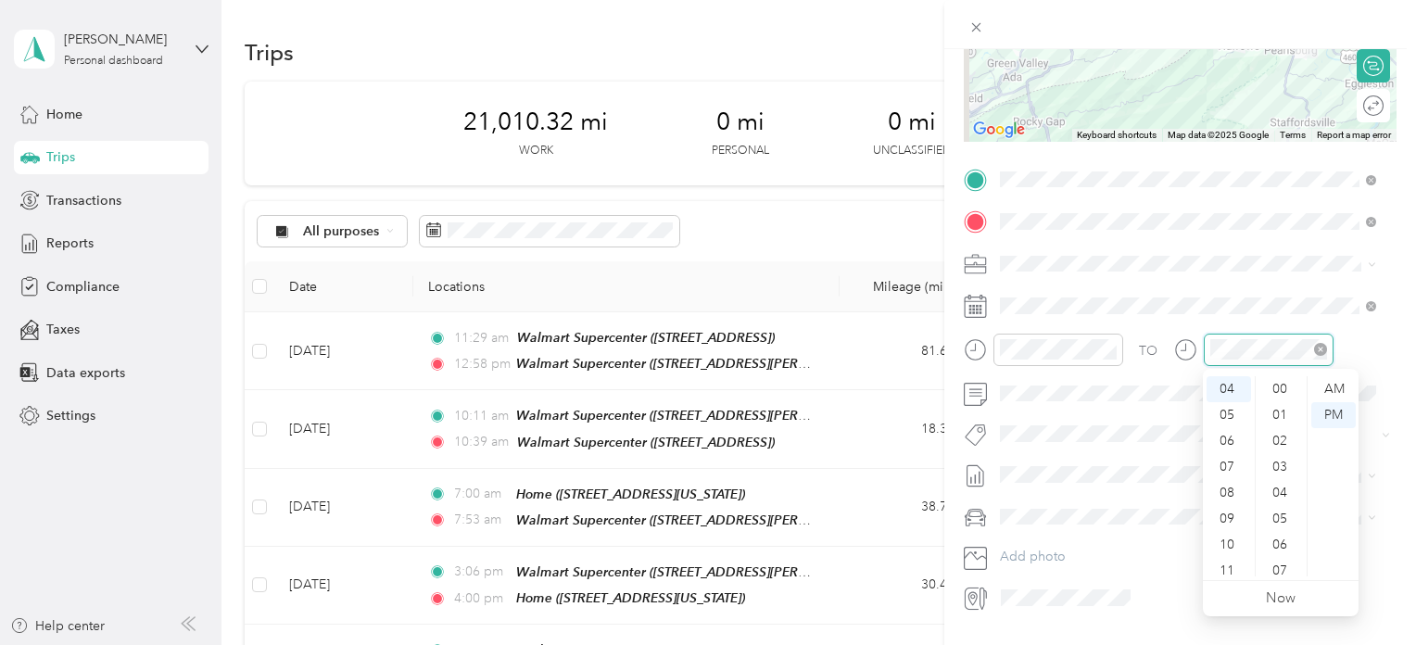
scroll to position [1064, 0]
click at [1232, 451] on div "03" at bounding box center [1229, 456] width 44 height 26
click at [1283, 377] on div "30" at bounding box center [1281, 382] width 44 height 26
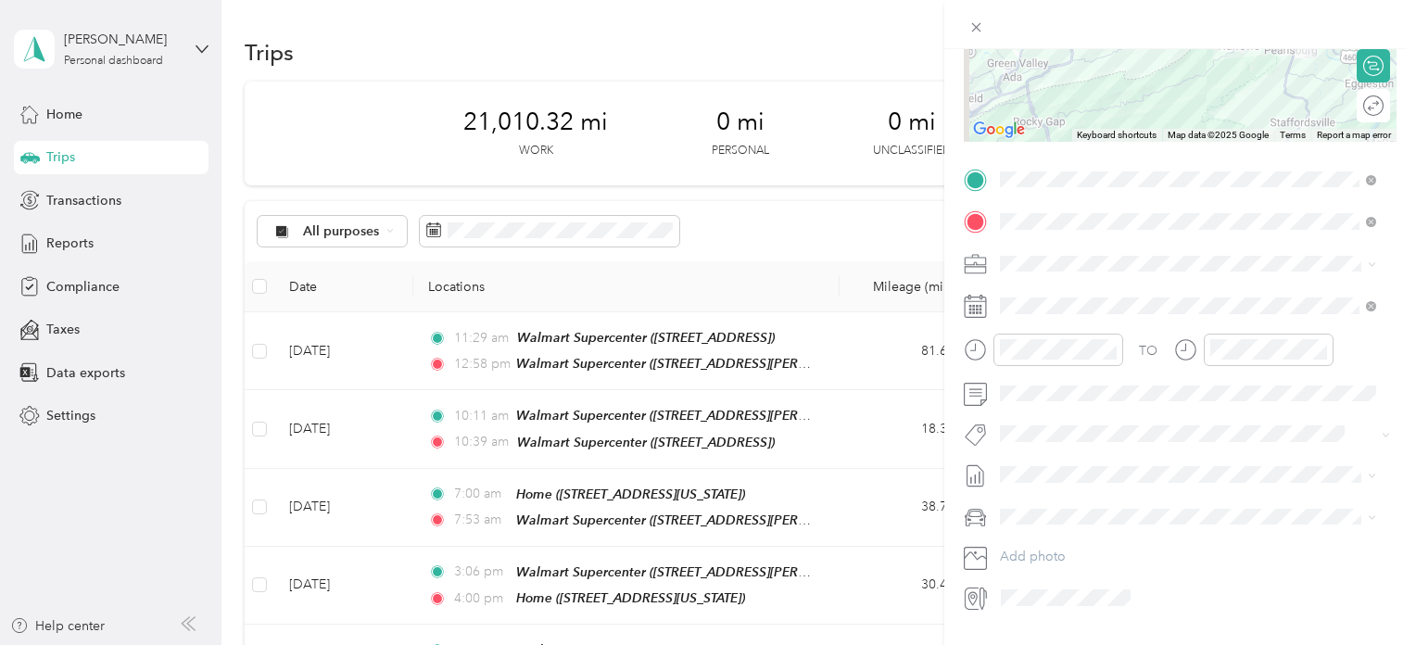
click at [1029, 527] on span "[DATE] - [DATE]" at bounding box center [1046, 528] width 93 height 19
click at [1036, 544] on span "Chevrolet Trax" at bounding box center [1048, 549] width 85 height 16
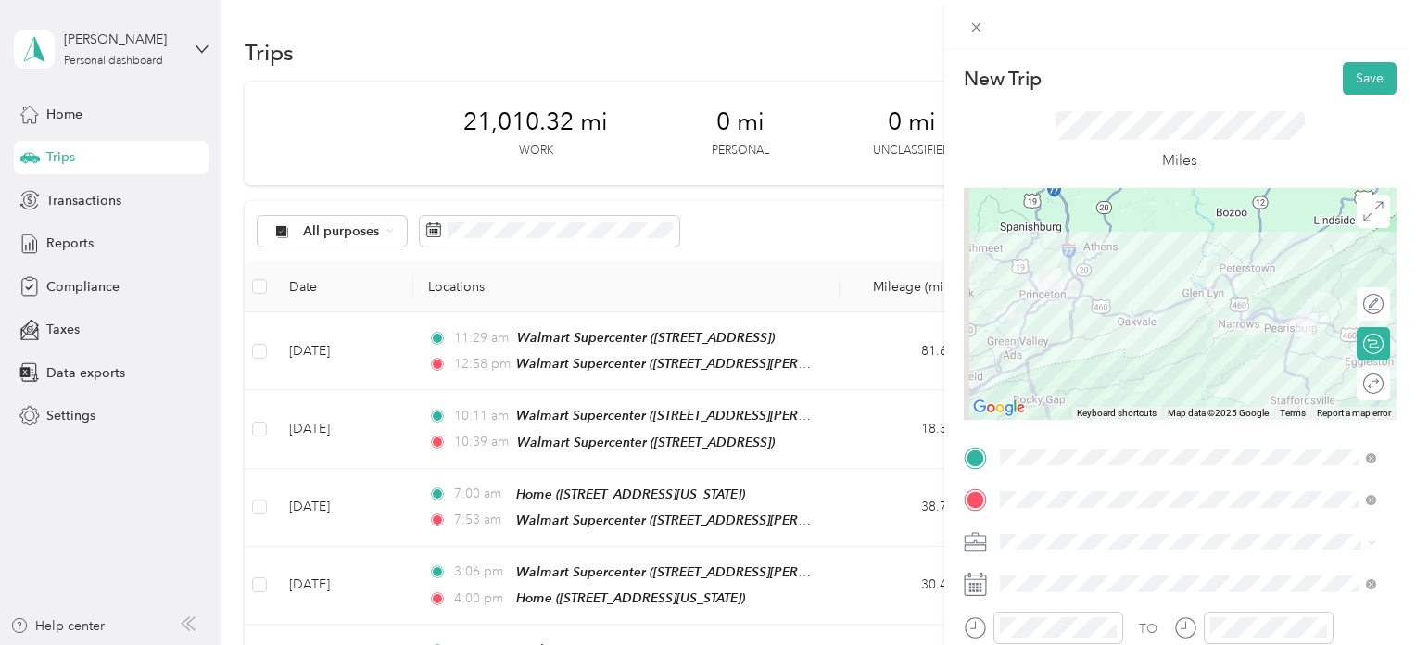
scroll to position [0, 0]
click at [1358, 76] on button "Save" at bounding box center [1370, 78] width 54 height 32
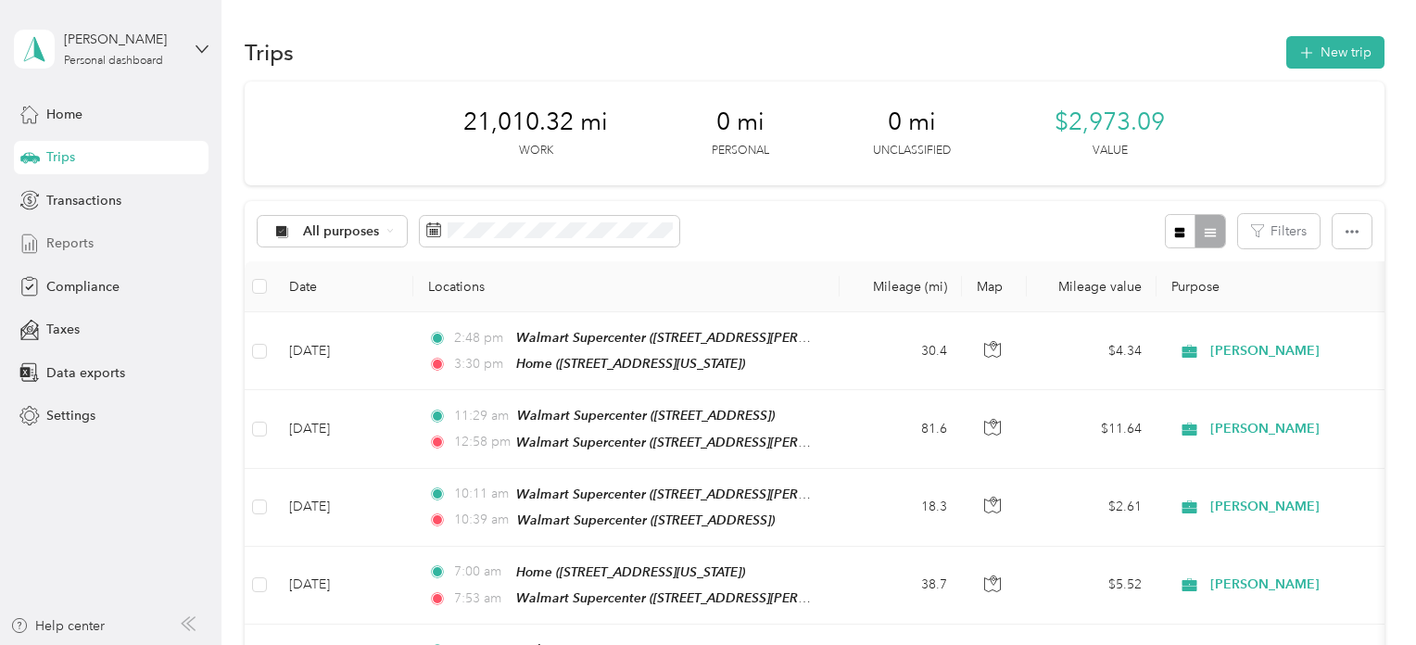
click at [81, 242] on span "Reports" at bounding box center [69, 243] width 47 height 19
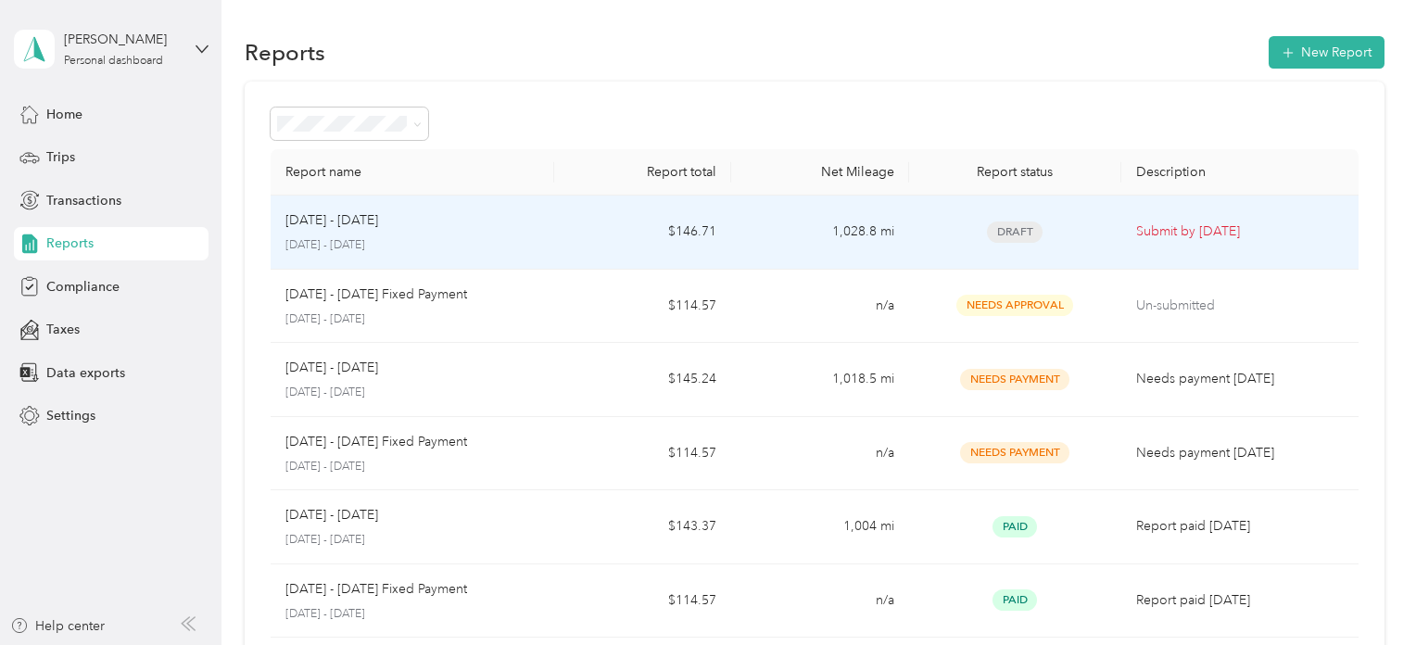
click at [788, 227] on td "1,028.8 mi" at bounding box center [819, 233] width 177 height 74
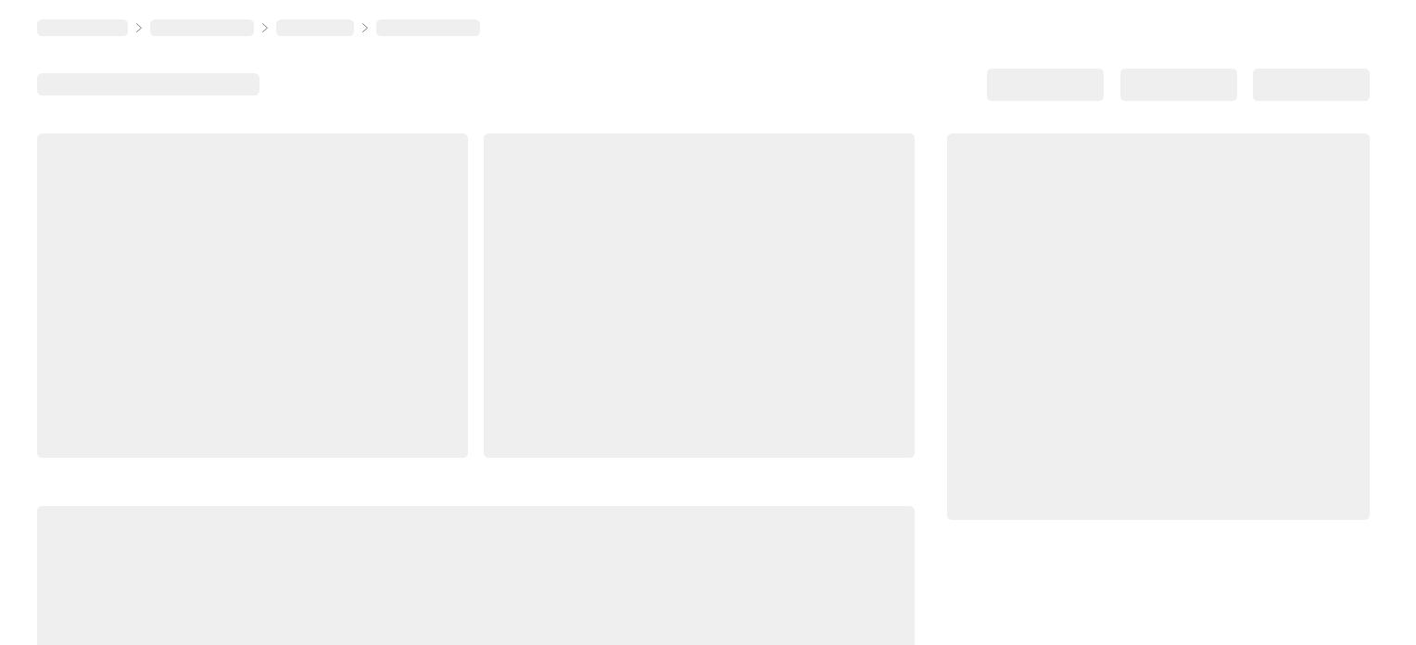
click at [788, 227] on div at bounding box center [699, 295] width 431 height 324
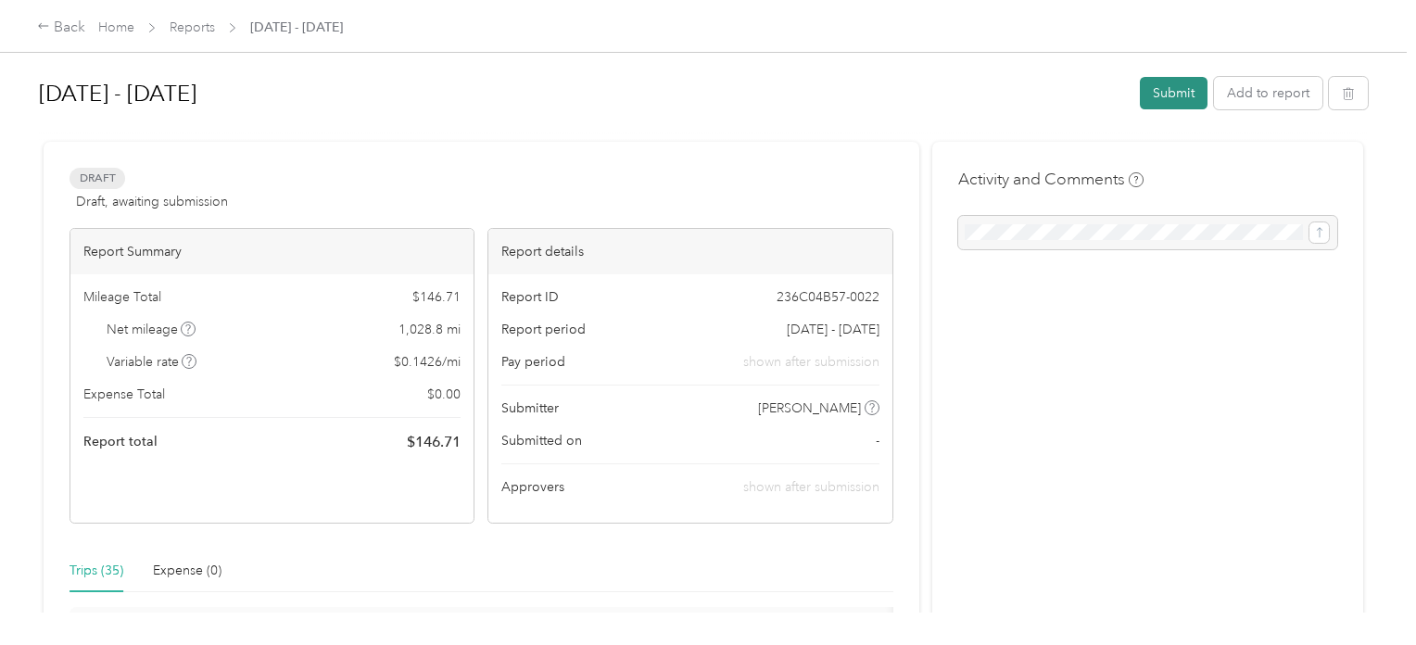
click at [1164, 97] on button "Submit" at bounding box center [1174, 93] width 68 height 32
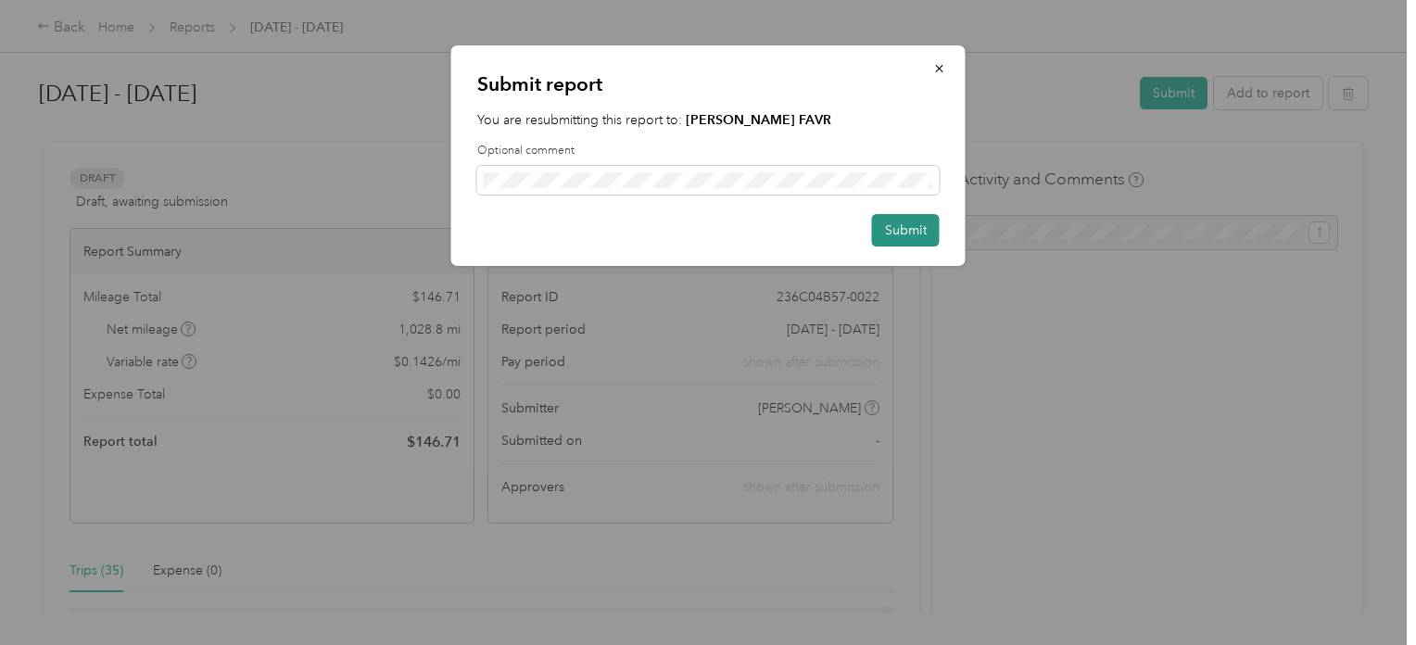
click at [918, 229] on button "Submit" at bounding box center [906, 230] width 68 height 32
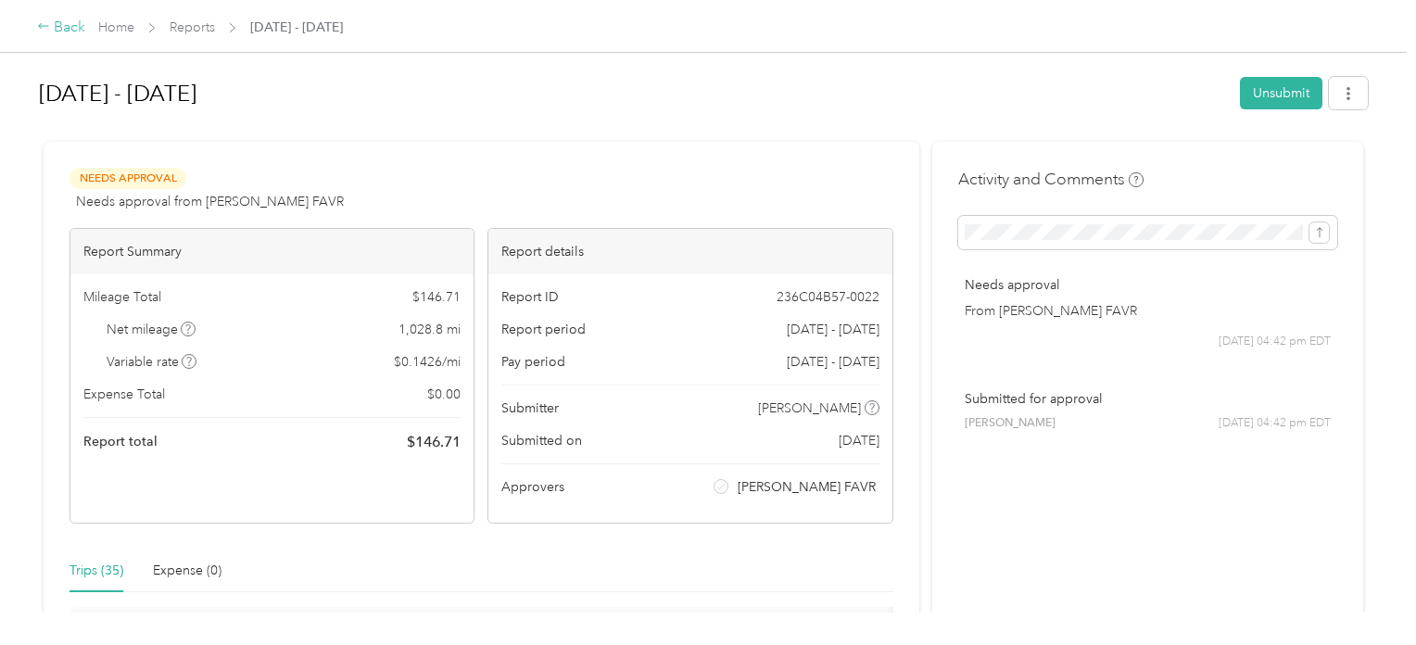
click at [64, 27] on div "Back" at bounding box center [61, 28] width 48 height 22
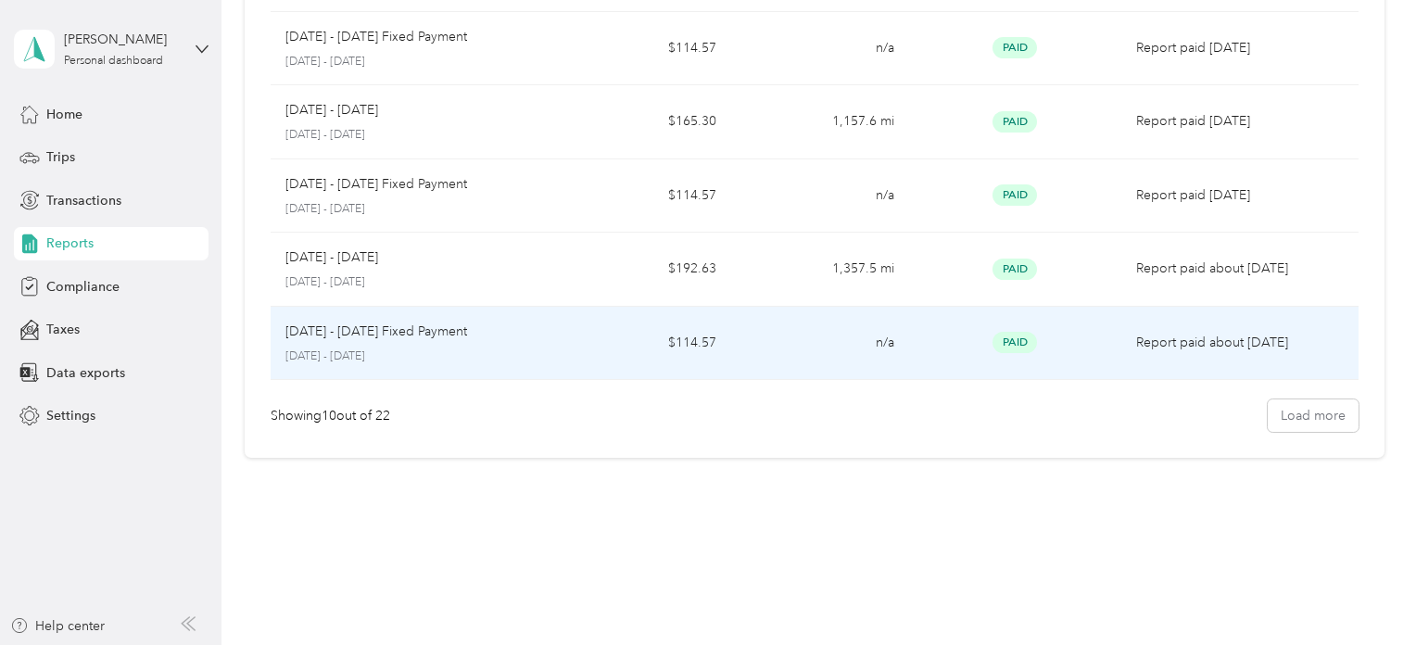
scroll to position [554, 0]
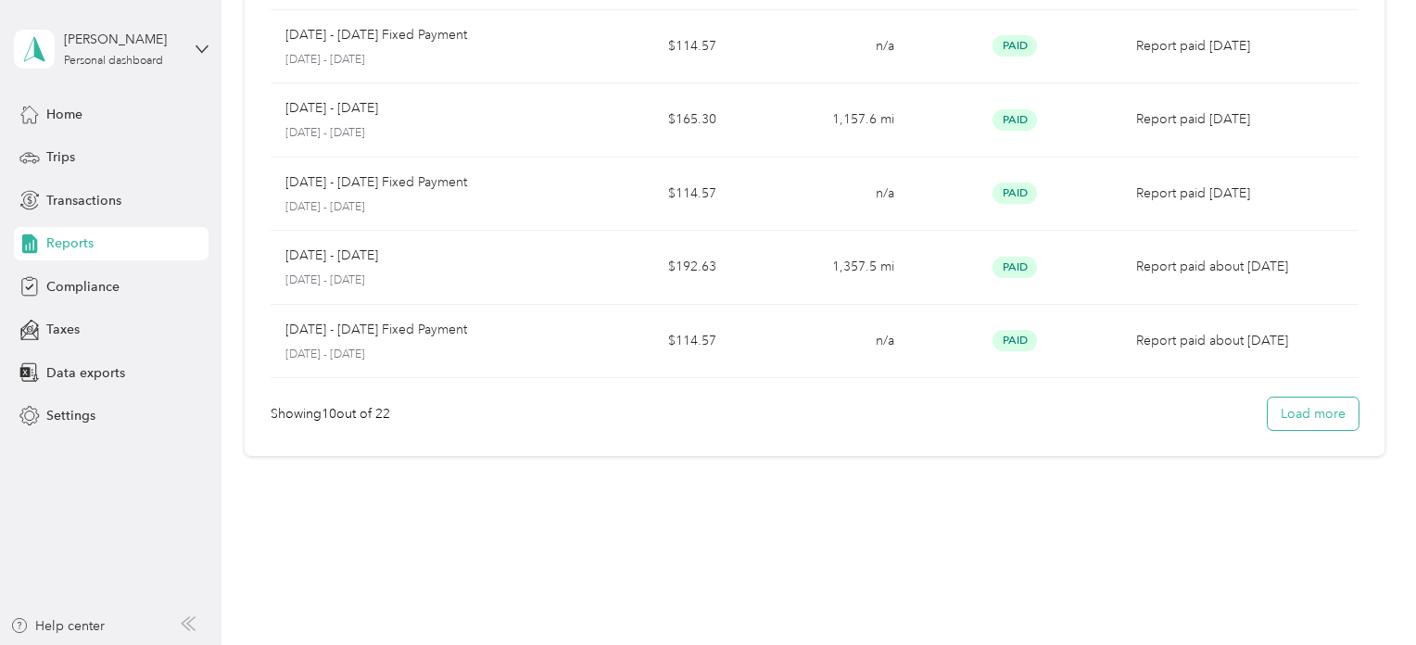
click at [1296, 416] on button "Load more" at bounding box center [1313, 414] width 91 height 32
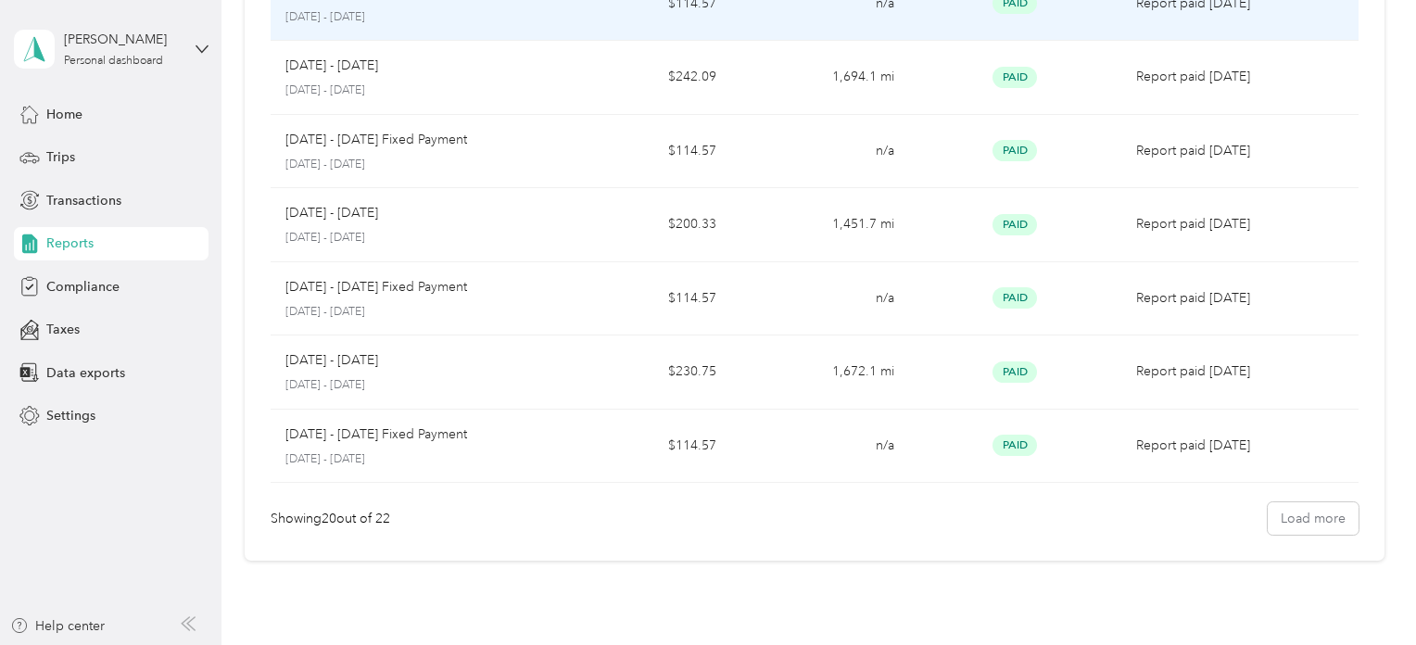
scroll to position [1203, 0]
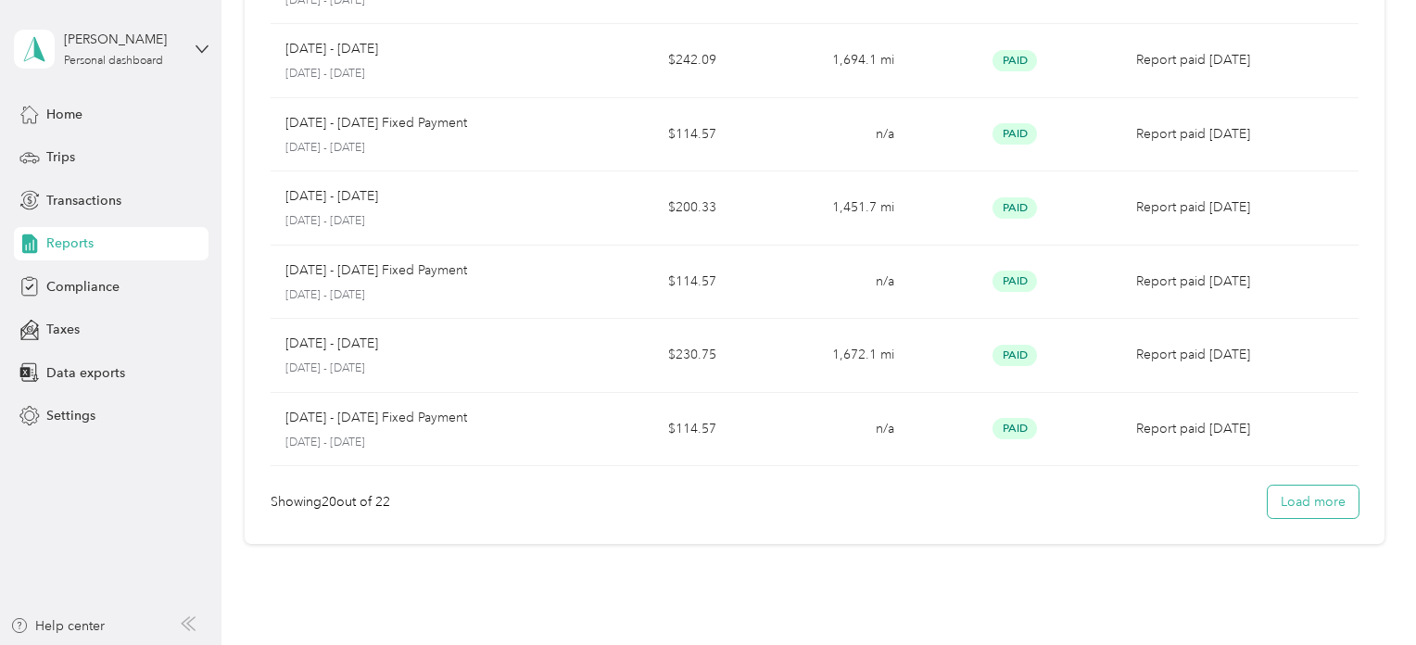
click at [1284, 494] on button "Load more" at bounding box center [1313, 502] width 91 height 32
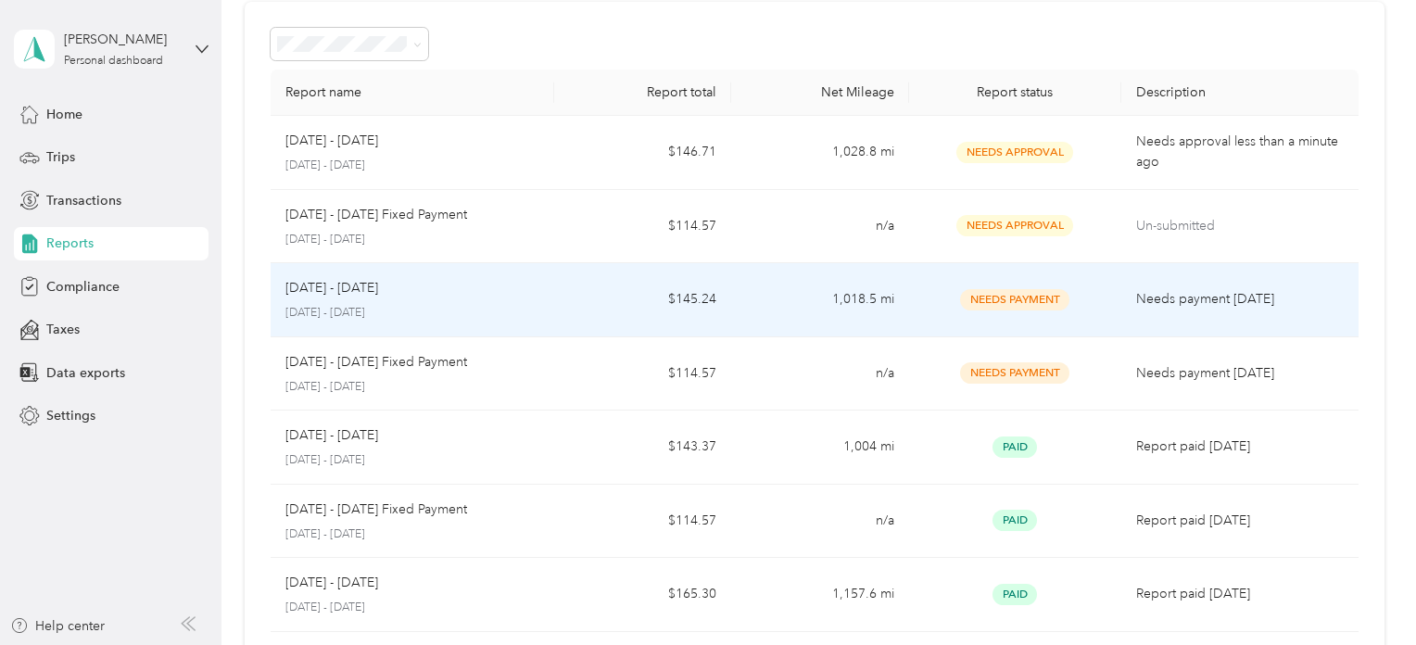
scroll to position [0, 0]
